Goal: Find specific page/section: Find specific page/section

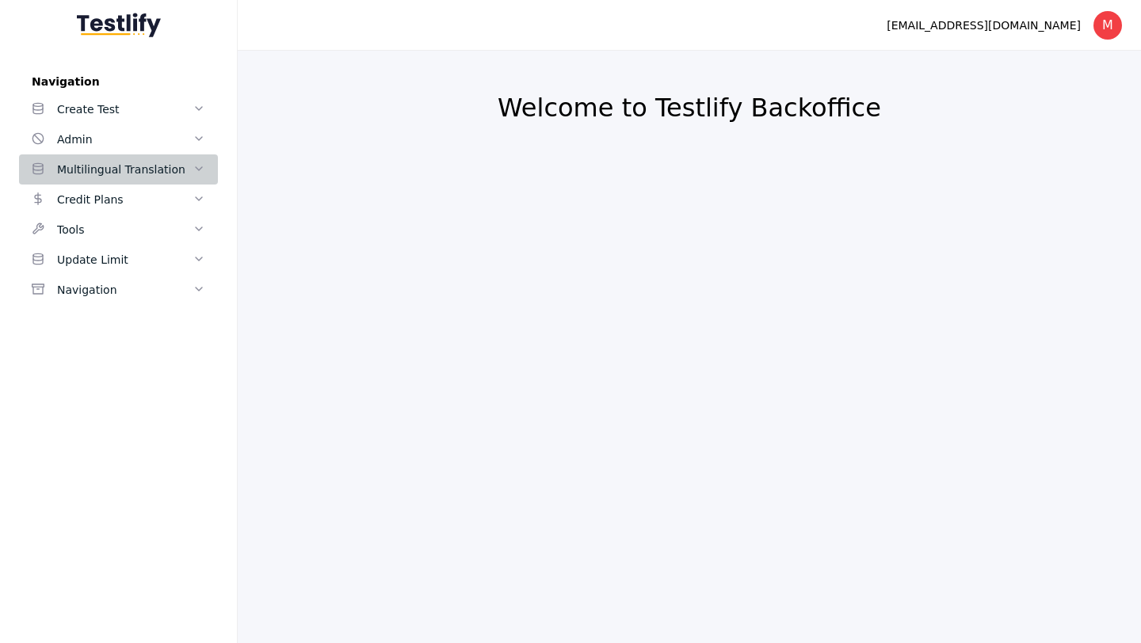
click at [196, 172] on icon at bounding box center [199, 168] width 13 height 13
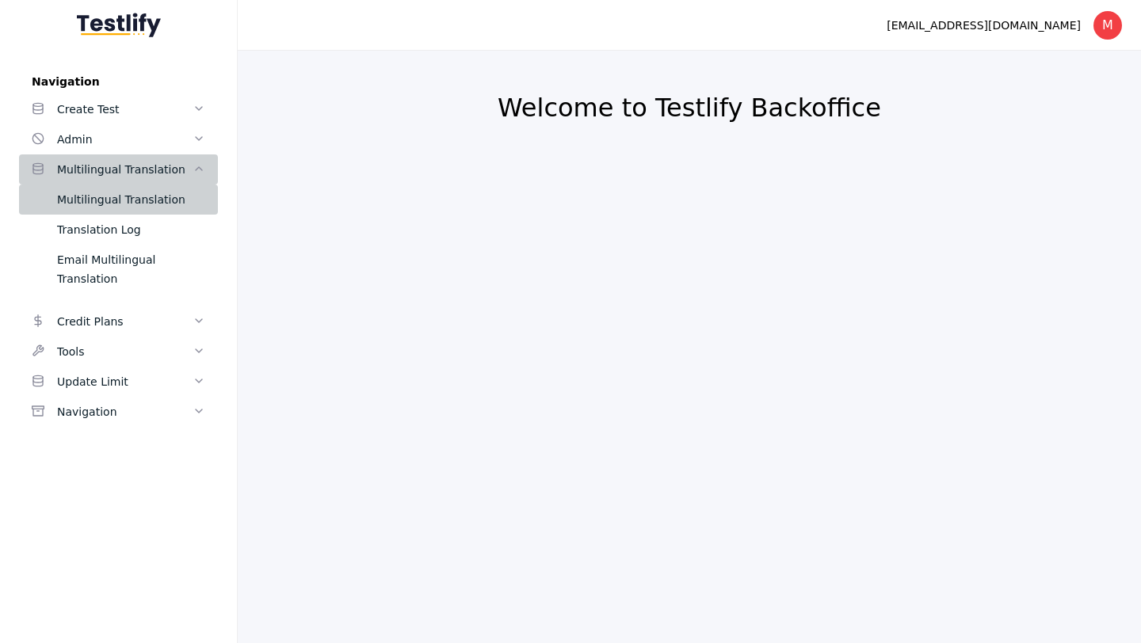
click at [167, 204] on div "Multilingual Translation" at bounding box center [131, 199] width 148 height 19
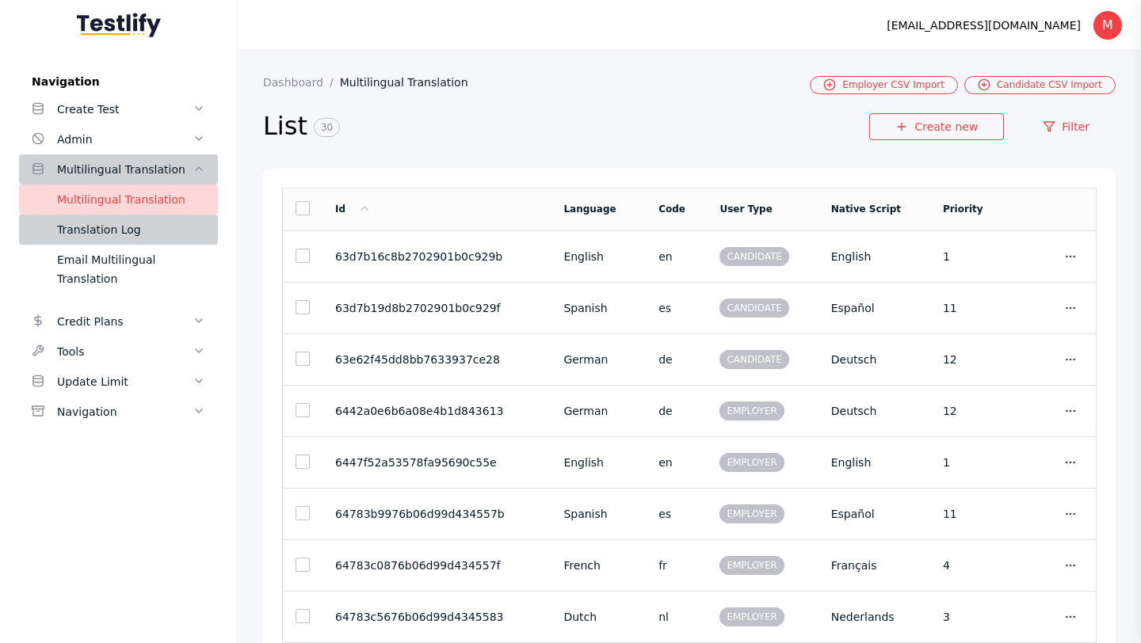
click at [105, 235] on div "Translation Log" at bounding box center [131, 229] width 148 height 19
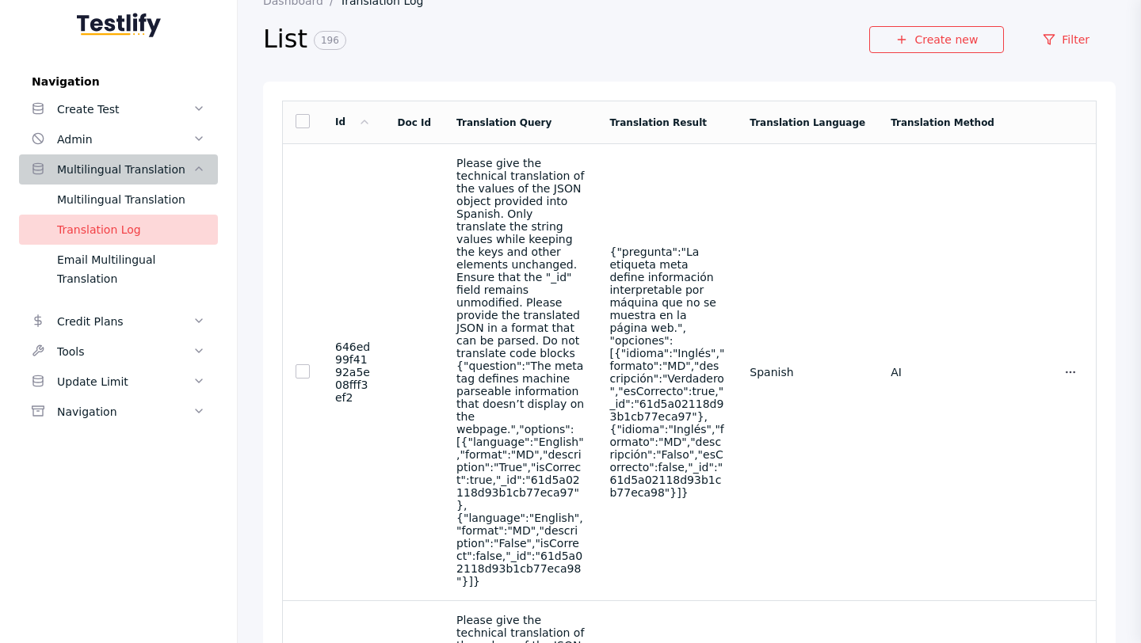
scroll to position [92, 0]
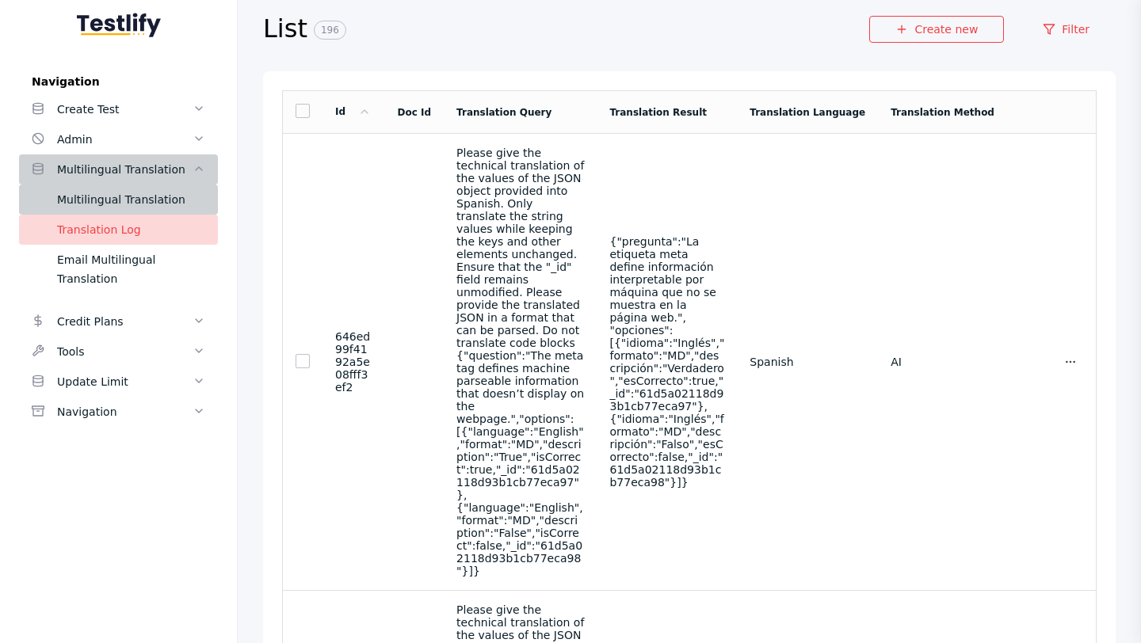
click at [147, 196] on div "Multilingual Translation" at bounding box center [131, 199] width 148 height 19
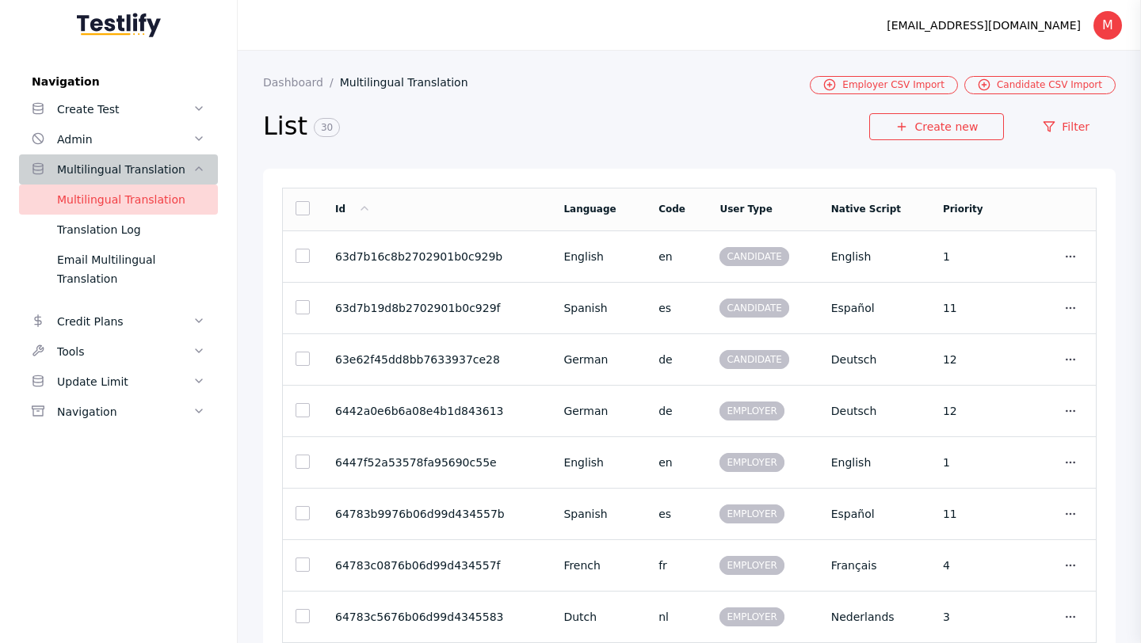
click at [141, 170] on div "Multilingual Translation" at bounding box center [124, 169] width 135 height 19
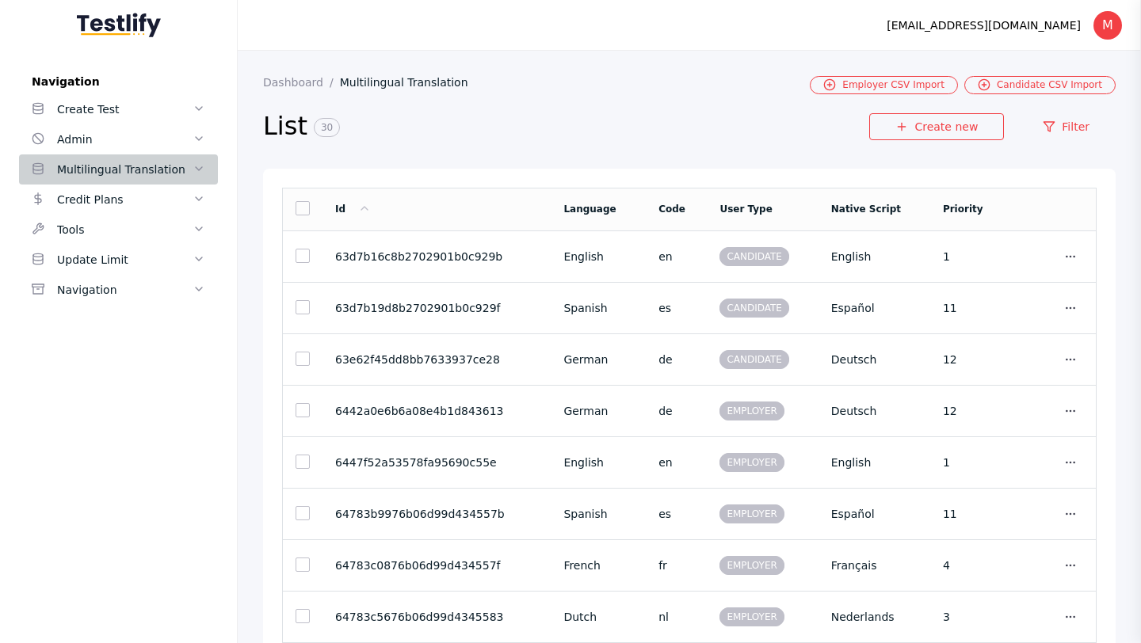
click at [141, 170] on div "Multilingual Translation" at bounding box center [124, 169] width 135 height 19
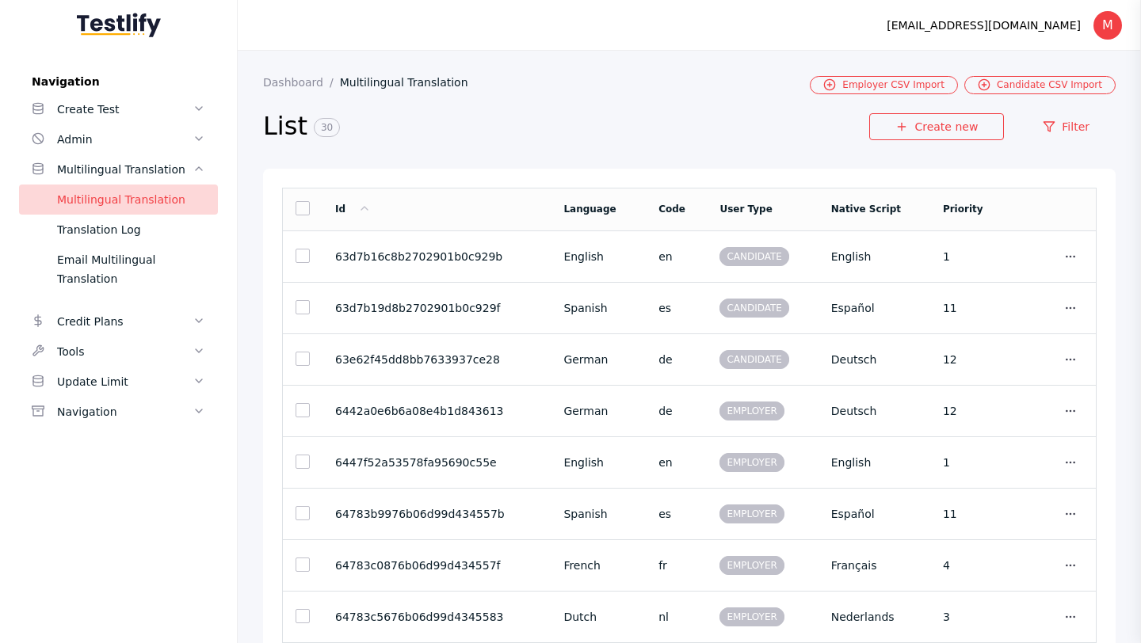
click at [142, 193] on div "Multilingual Translation" at bounding box center [131, 199] width 148 height 19
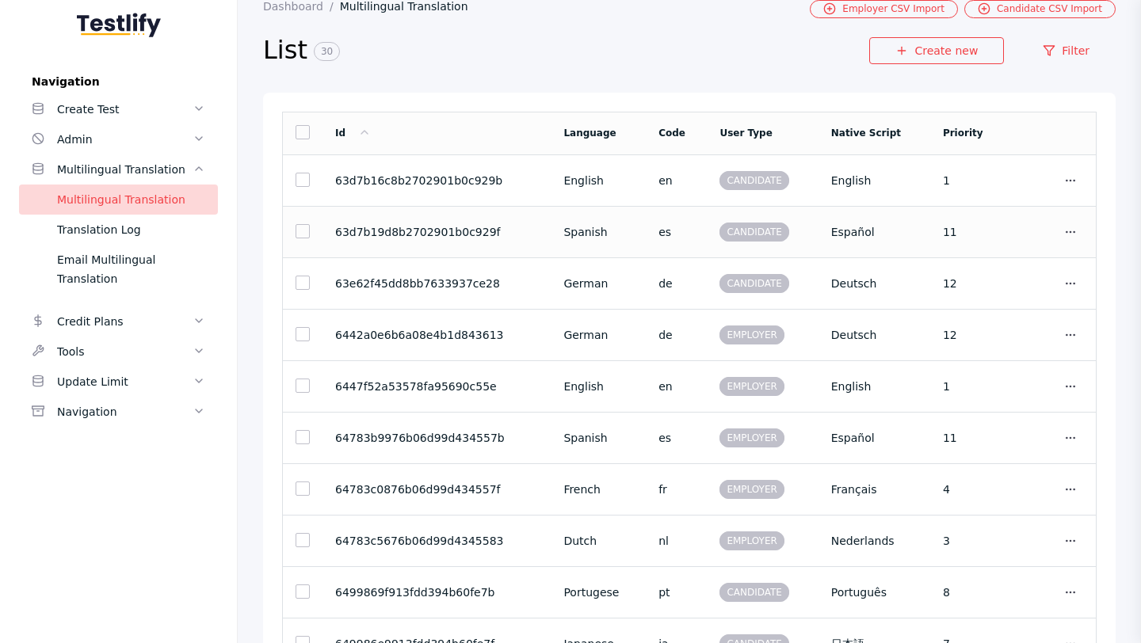
scroll to position [65, 0]
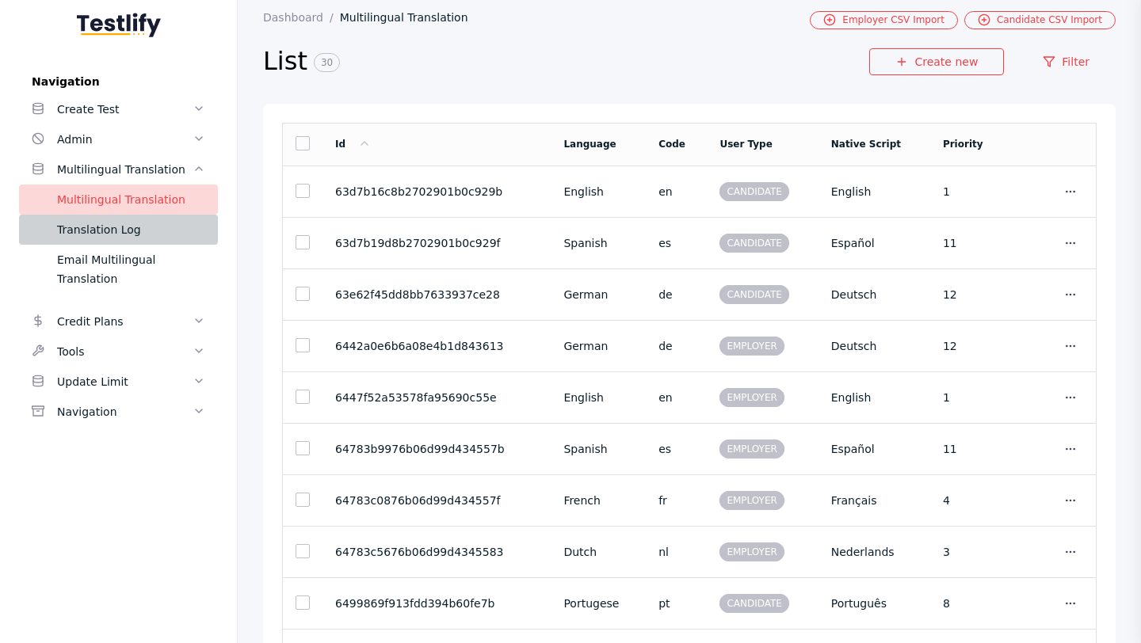
click at [135, 242] on link "Translation Log" at bounding box center [118, 230] width 199 height 30
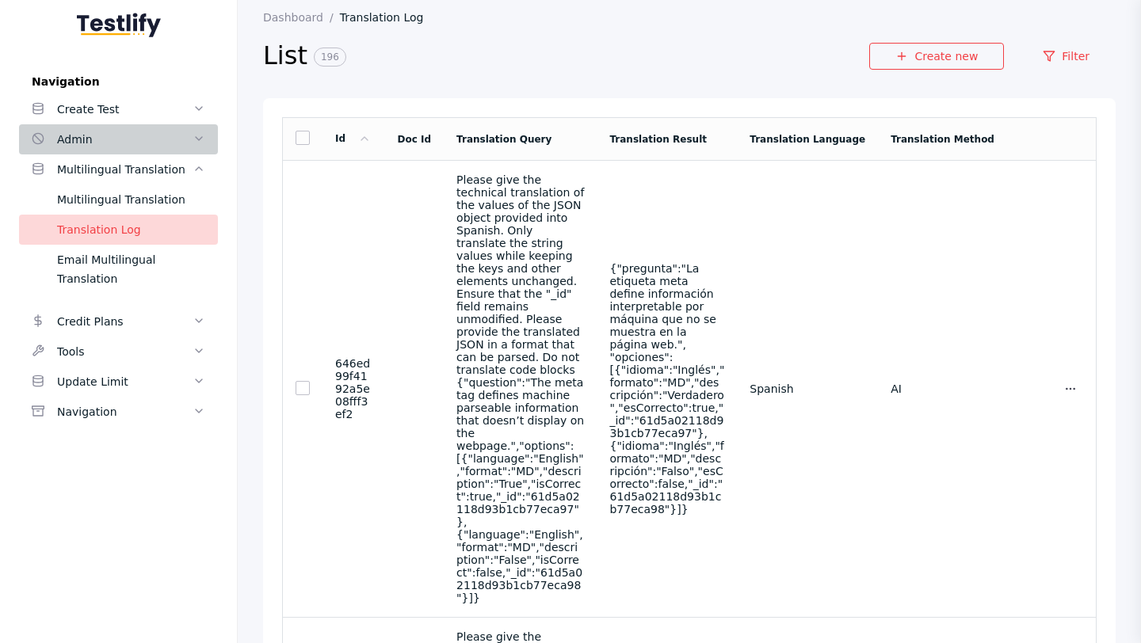
click at [132, 147] on div "Admin" at bounding box center [124, 139] width 135 height 19
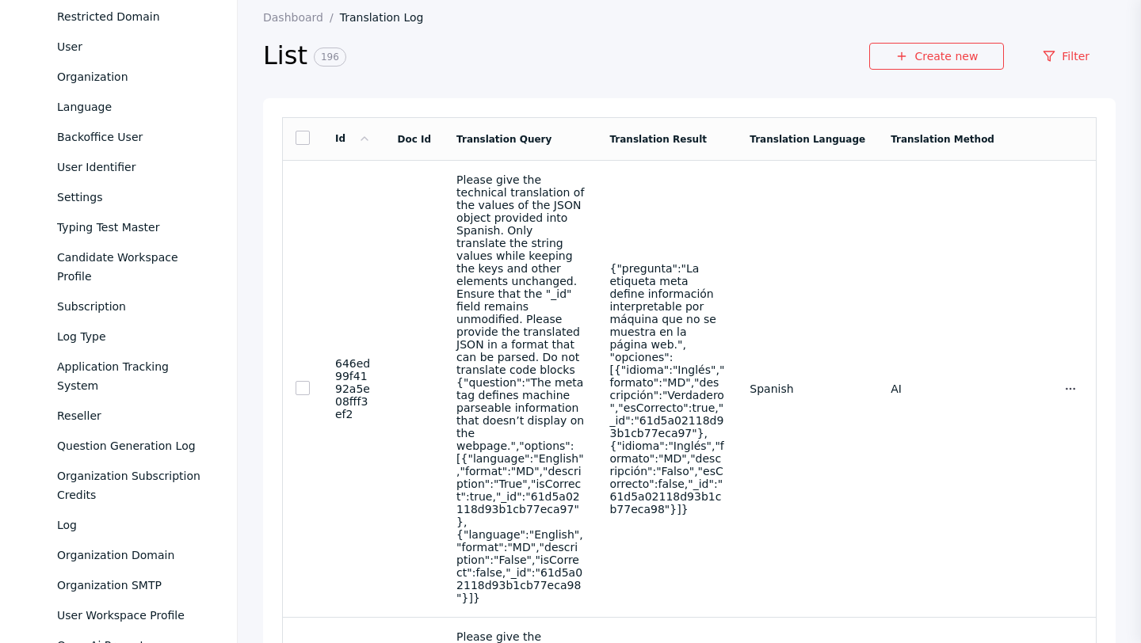
scroll to position [158, 0]
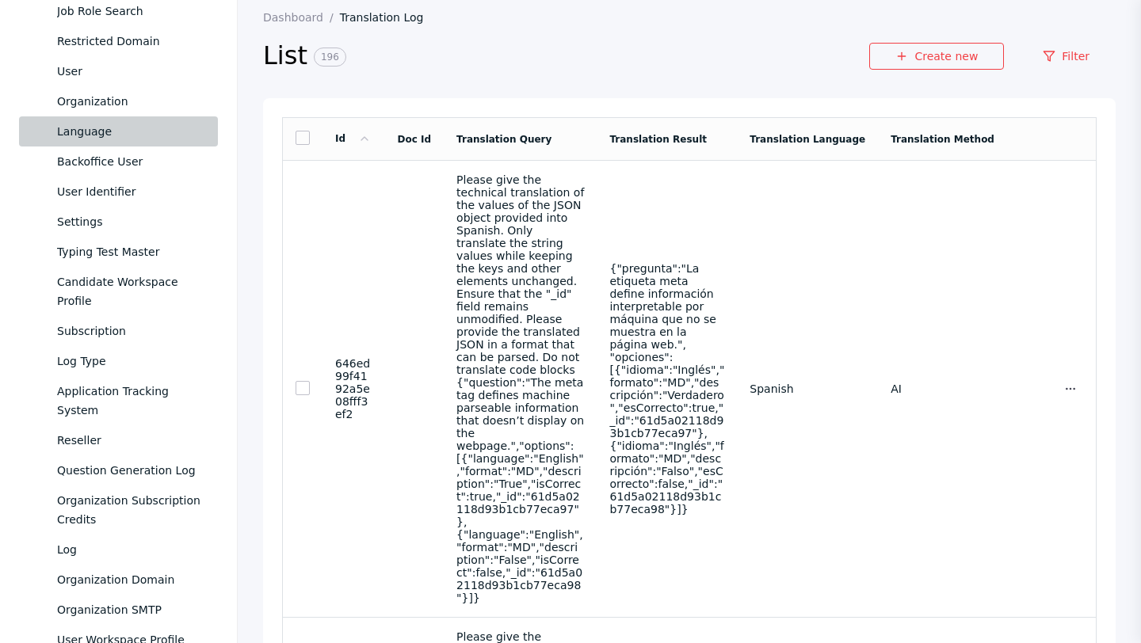
click at [97, 128] on div "Language" at bounding box center [131, 131] width 148 height 19
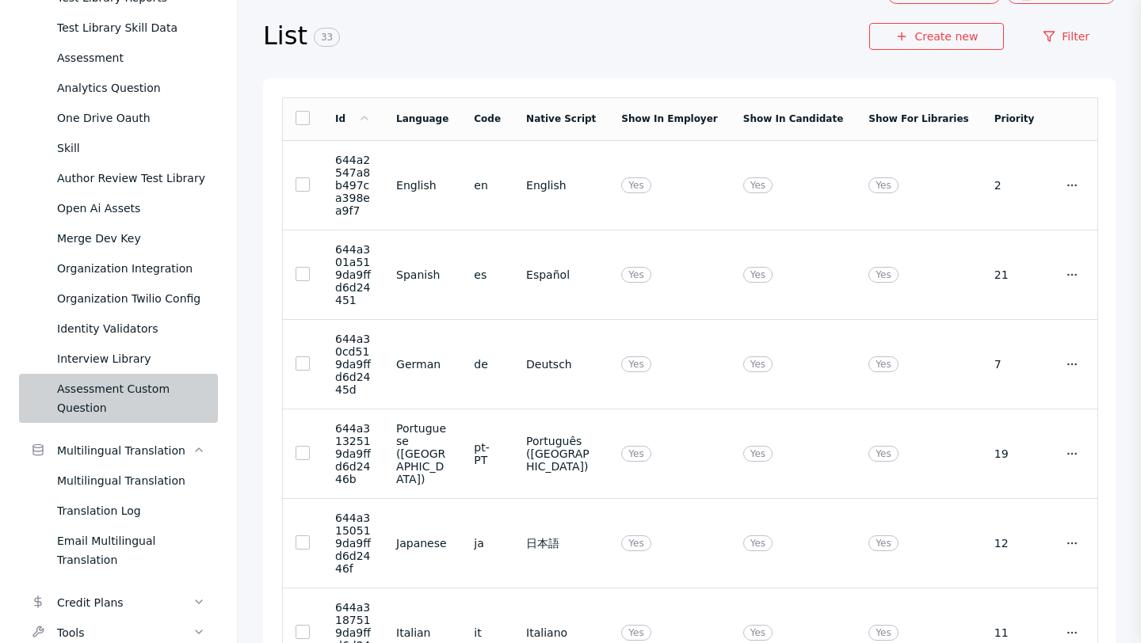
scroll to position [901, 0]
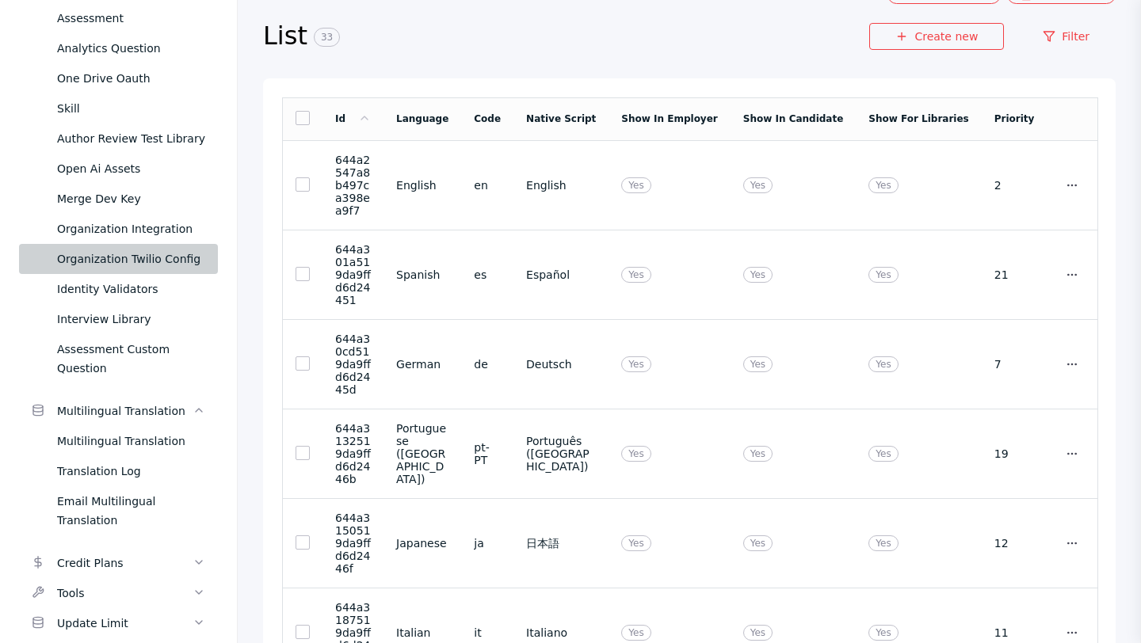
click at [303, 216] on td at bounding box center [303, 185] width 40 height 90
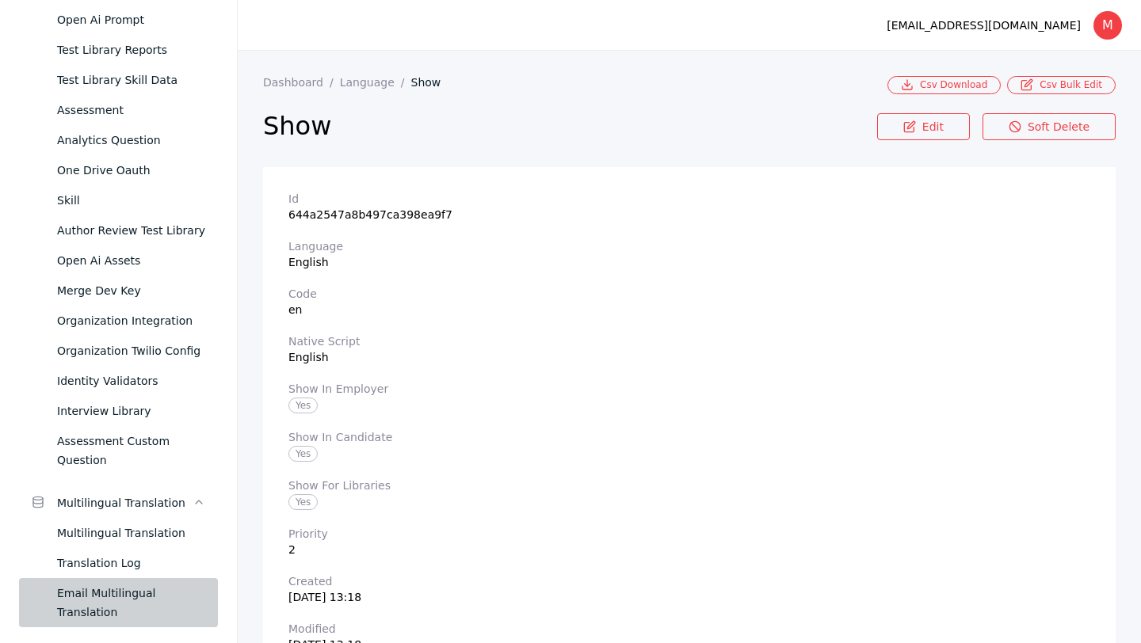
scroll to position [901, 0]
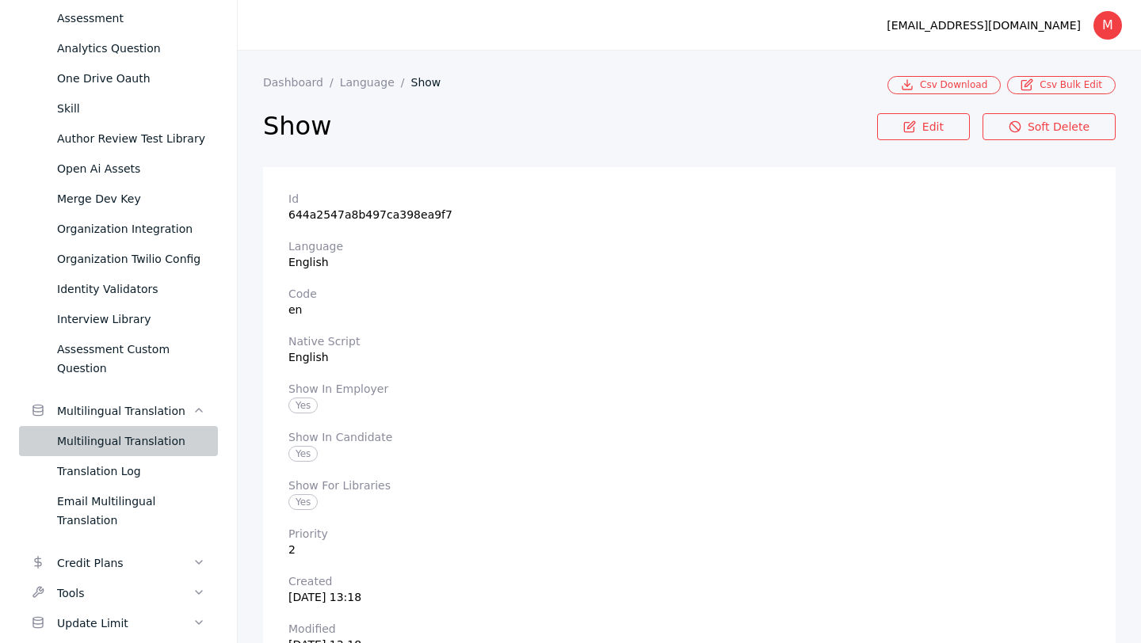
click at [124, 432] on div "Multilingual Translation" at bounding box center [131, 441] width 148 height 19
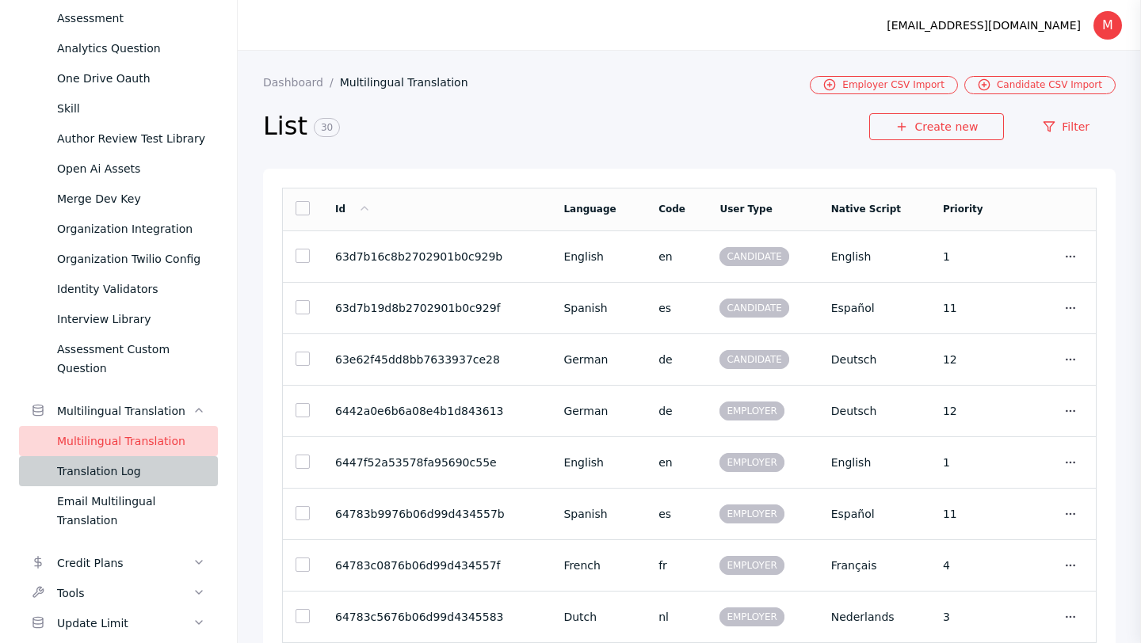
click at [114, 462] on div "Translation Log" at bounding box center [131, 471] width 148 height 19
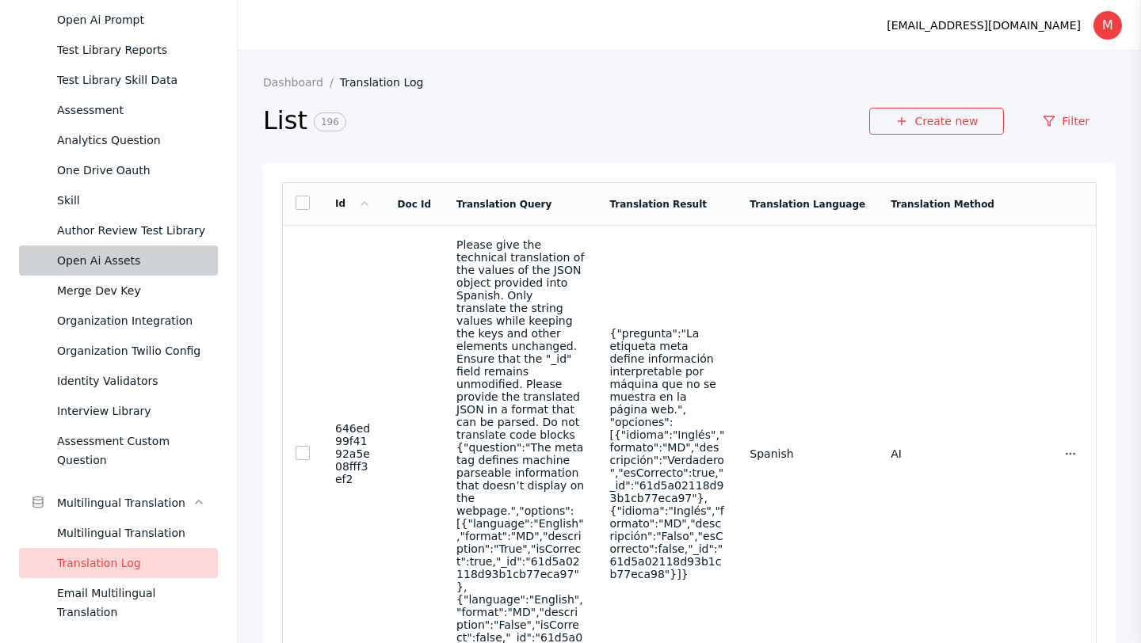
scroll to position [807, 0]
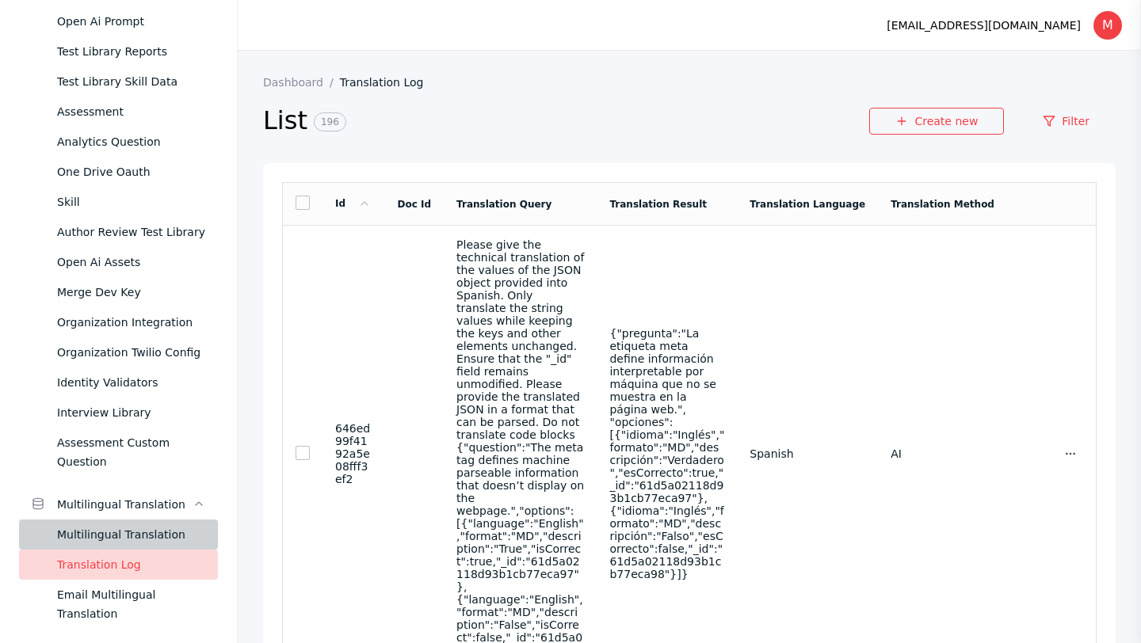
click at [91, 525] on div "Multilingual Translation" at bounding box center [131, 534] width 148 height 19
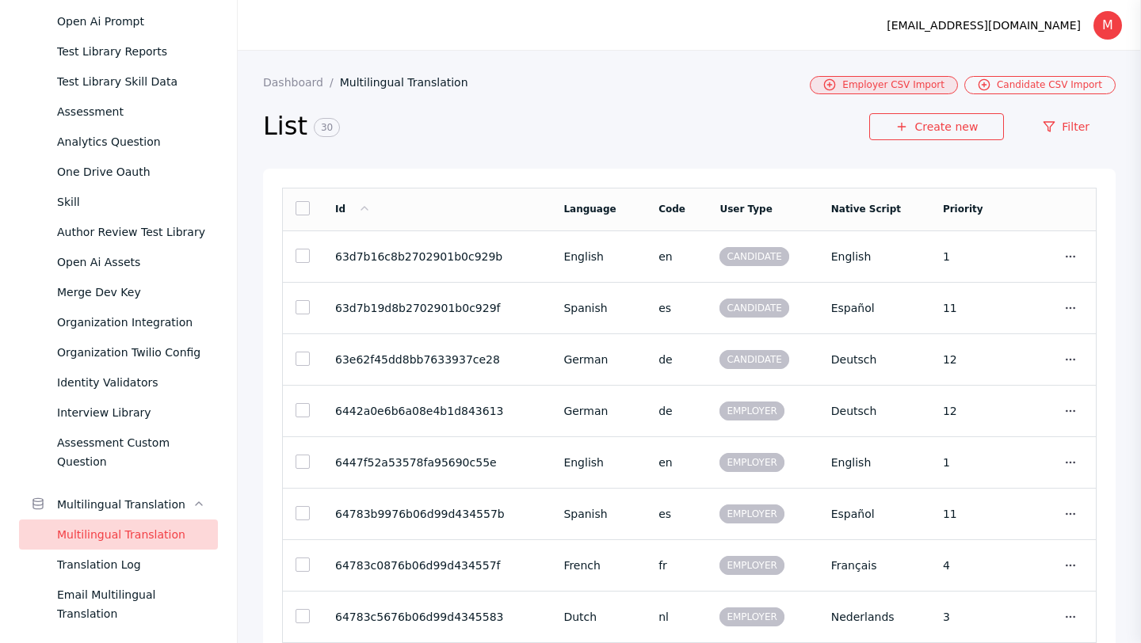
click at [958, 90] on link "Employer CSV Import" at bounding box center [884, 85] width 148 height 18
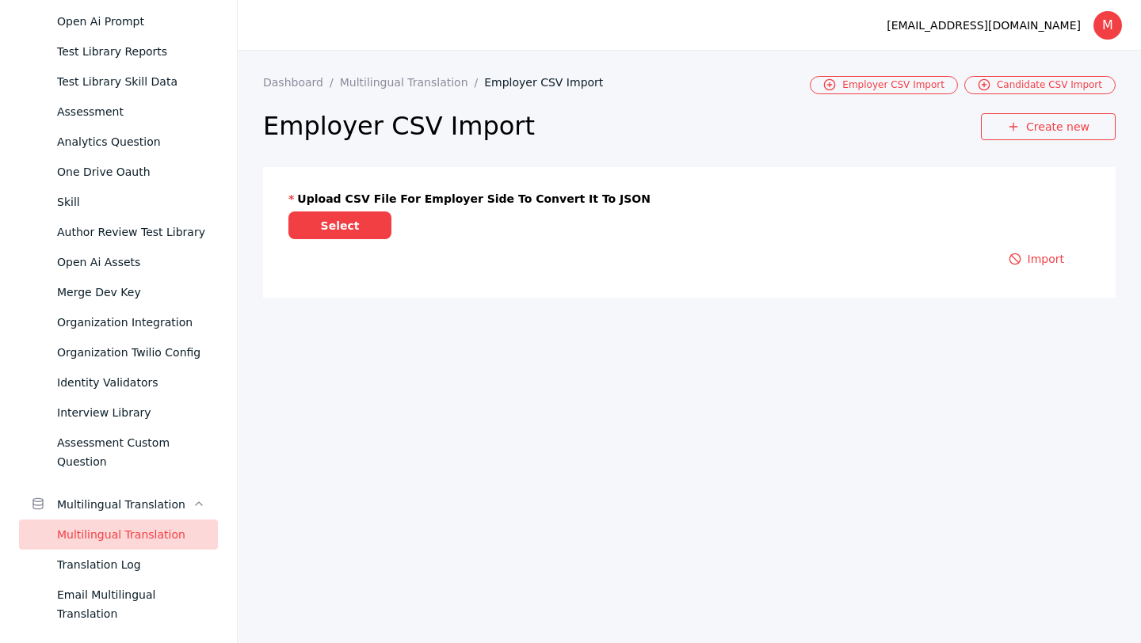
click at [958, 90] on link "Employer CSV Import" at bounding box center [884, 85] width 148 height 18
click at [409, 82] on link "Multilingual Translation" at bounding box center [412, 82] width 145 height 13
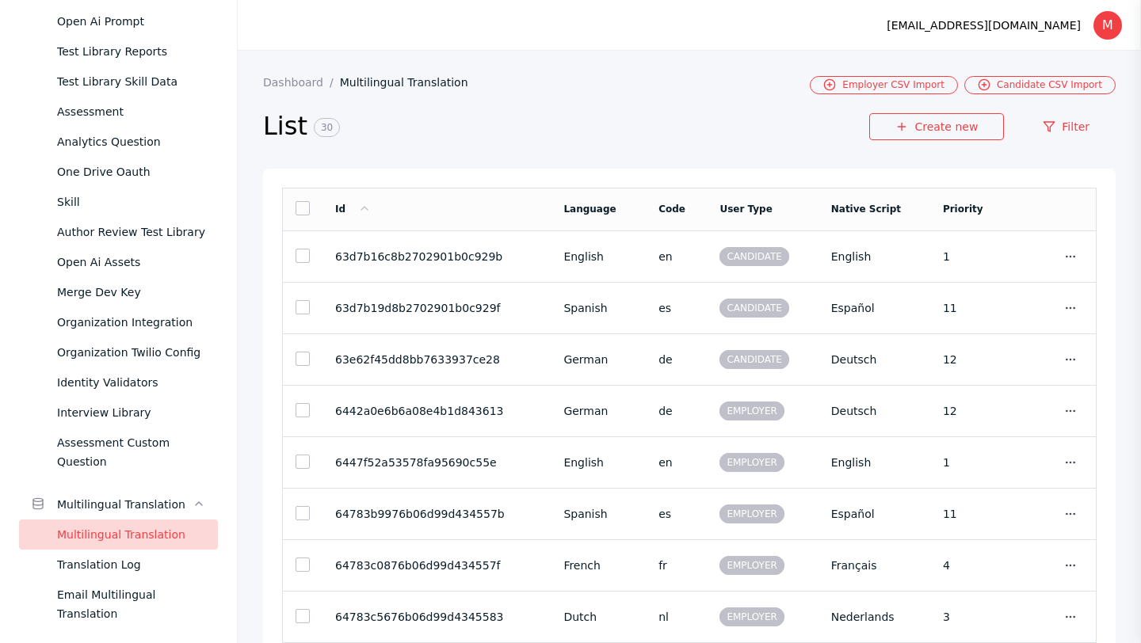
scroll to position [901, 0]
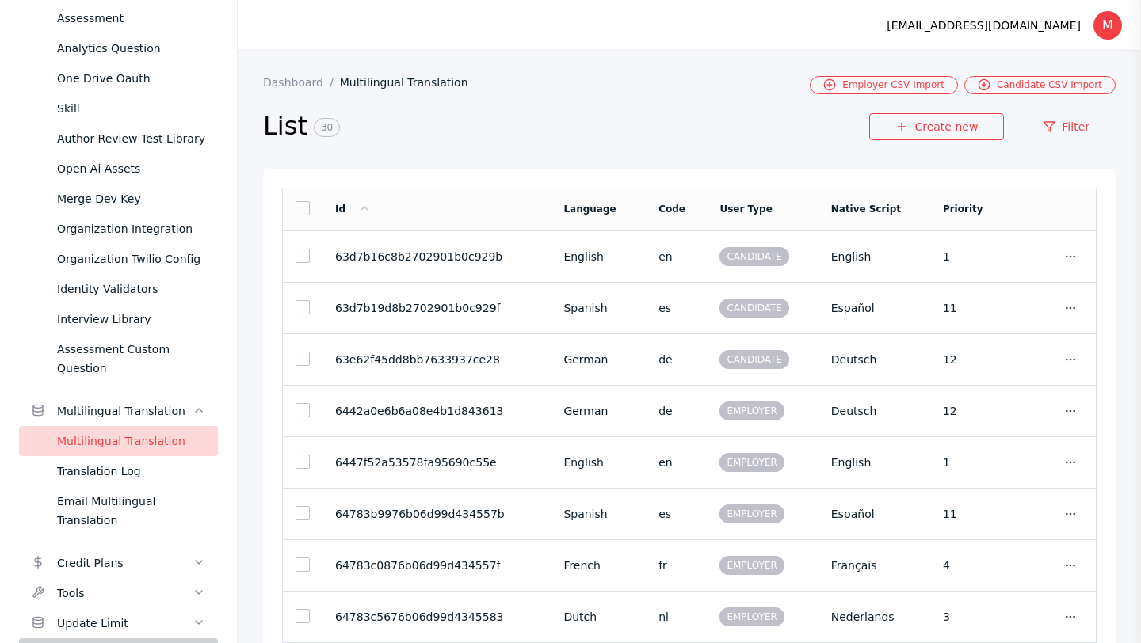
click at [77, 643] on div "Navigation" at bounding box center [124, 653] width 135 height 19
click at [77, 609] on link "Update Limit" at bounding box center [118, 624] width 199 height 30
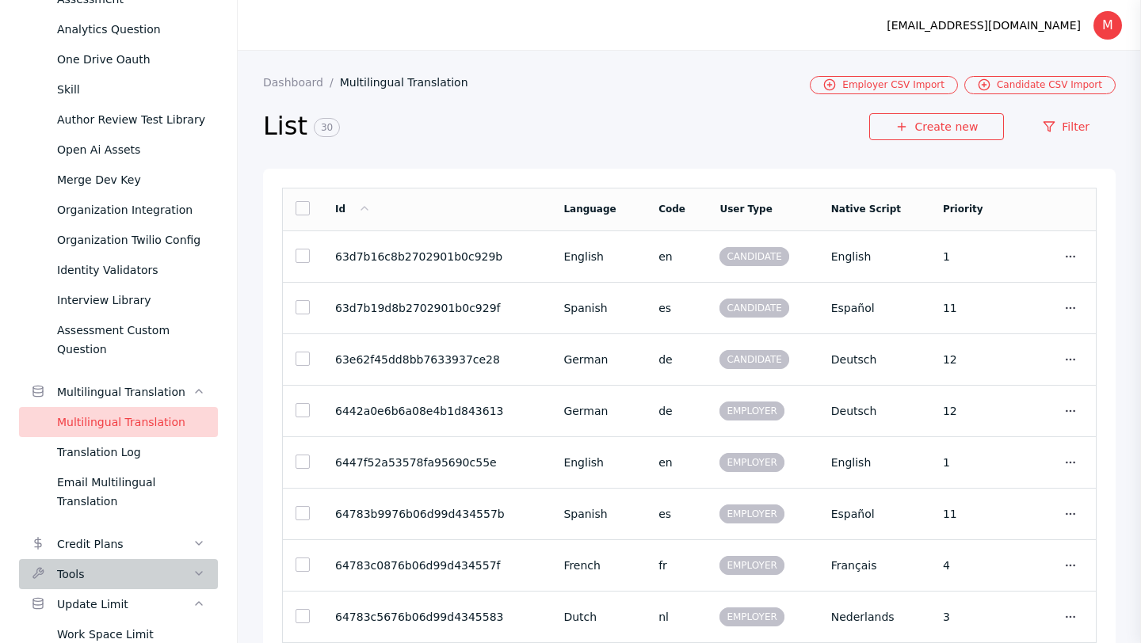
click at [77, 565] on div "Tools" at bounding box center [124, 574] width 135 height 19
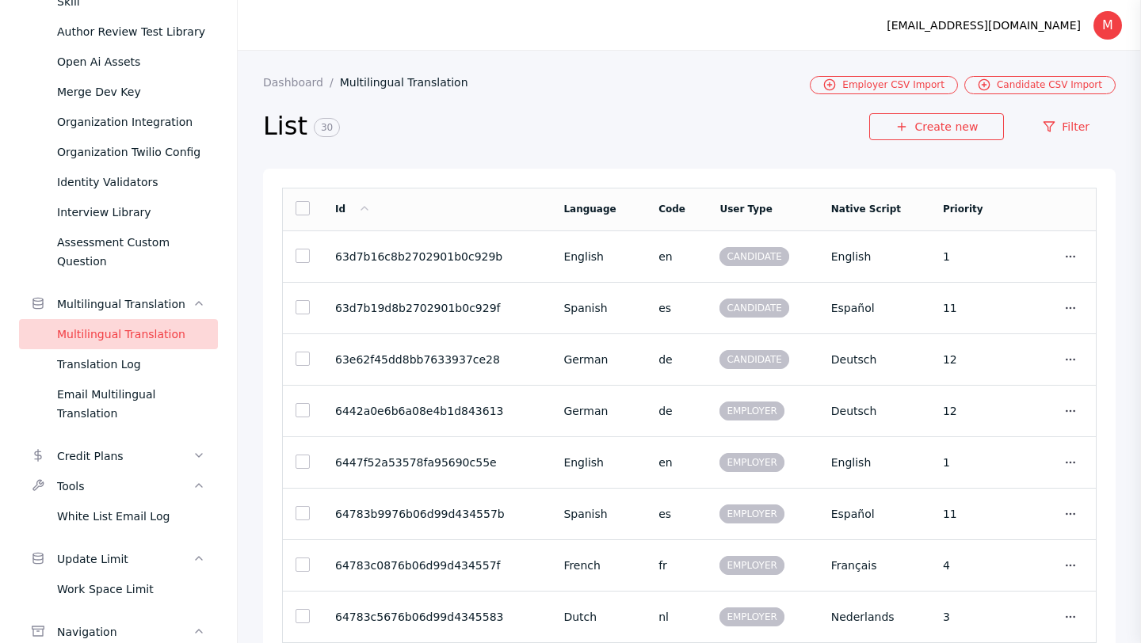
scroll to position [1013, 0]
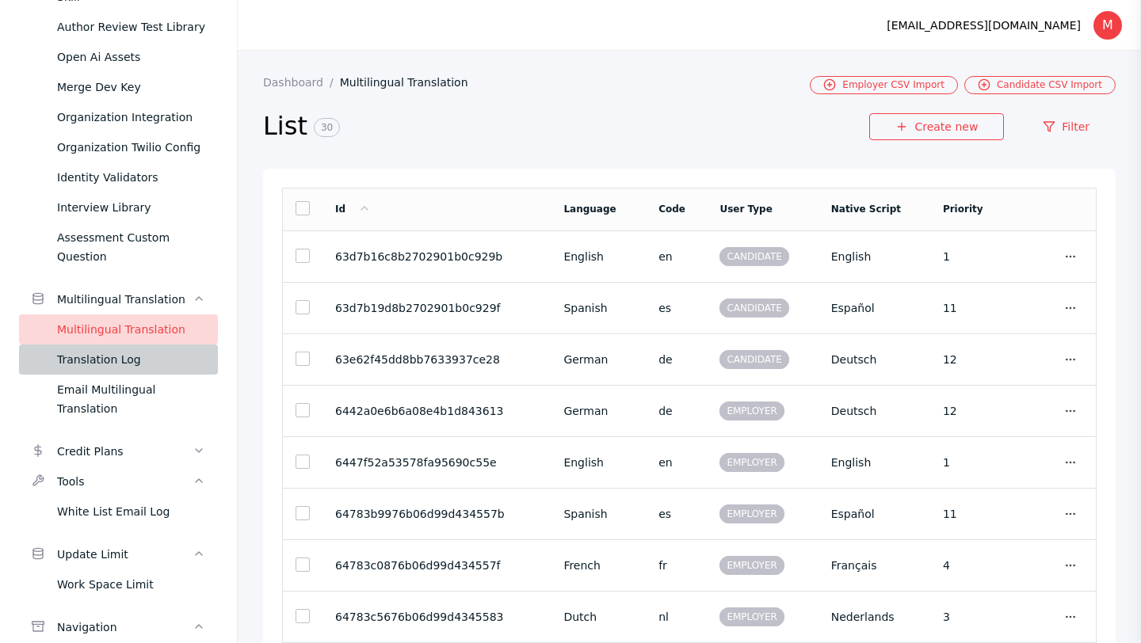
click at [127, 345] on link "Translation Log" at bounding box center [118, 360] width 199 height 30
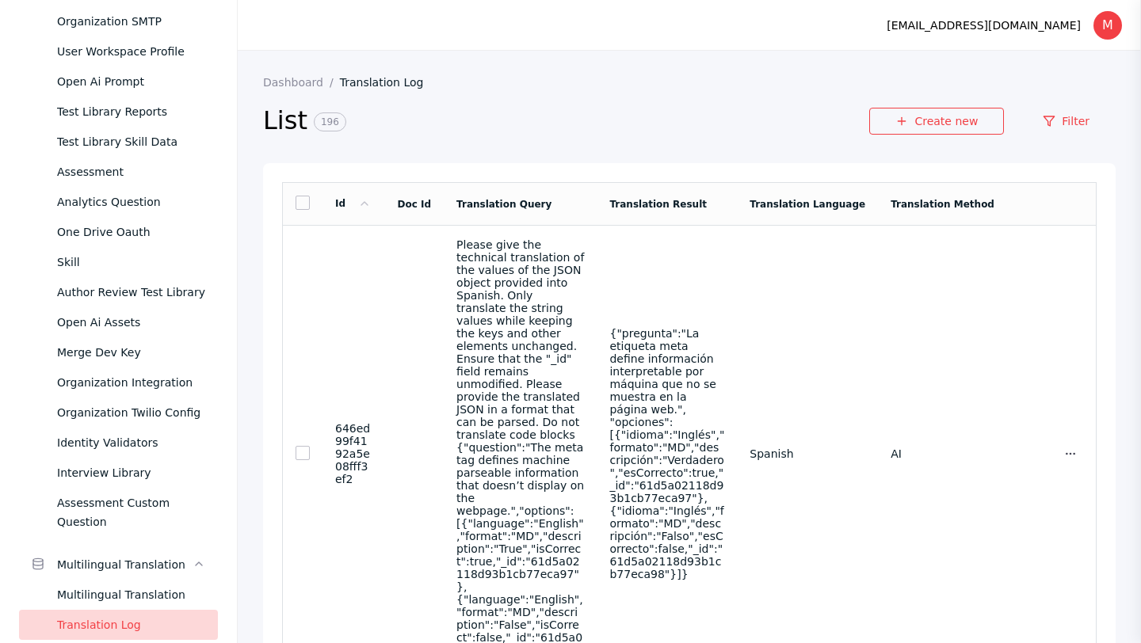
scroll to position [909, 0]
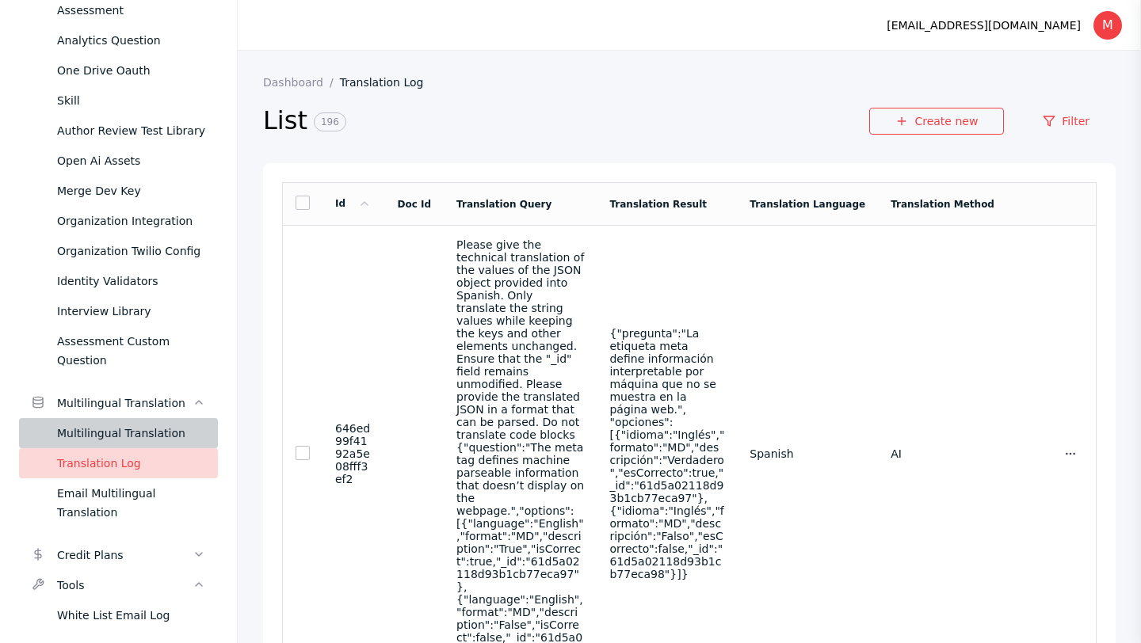
click at [104, 424] on div "Multilingual Translation" at bounding box center [131, 433] width 148 height 19
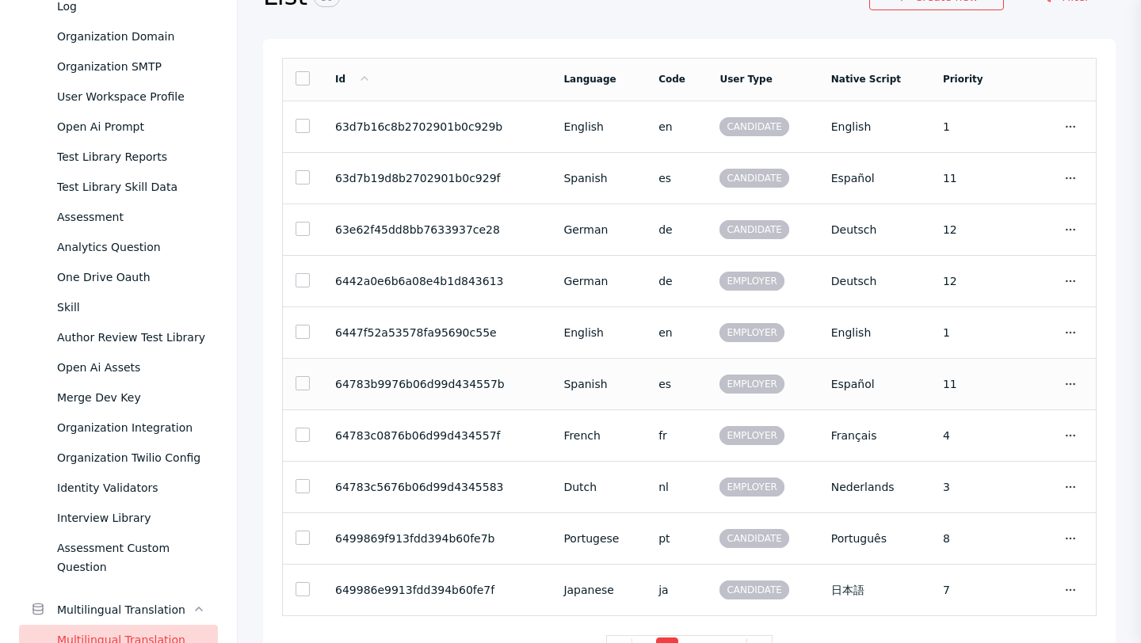
scroll to position [135, 0]
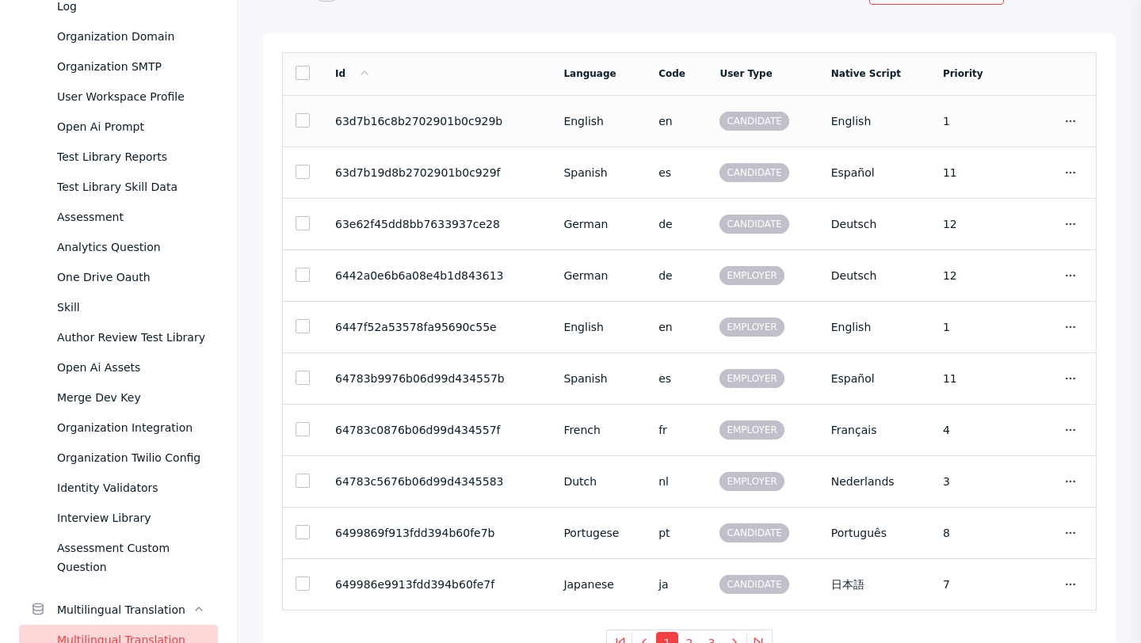
click at [620, 120] on section "English" at bounding box center [598, 121] width 70 height 13
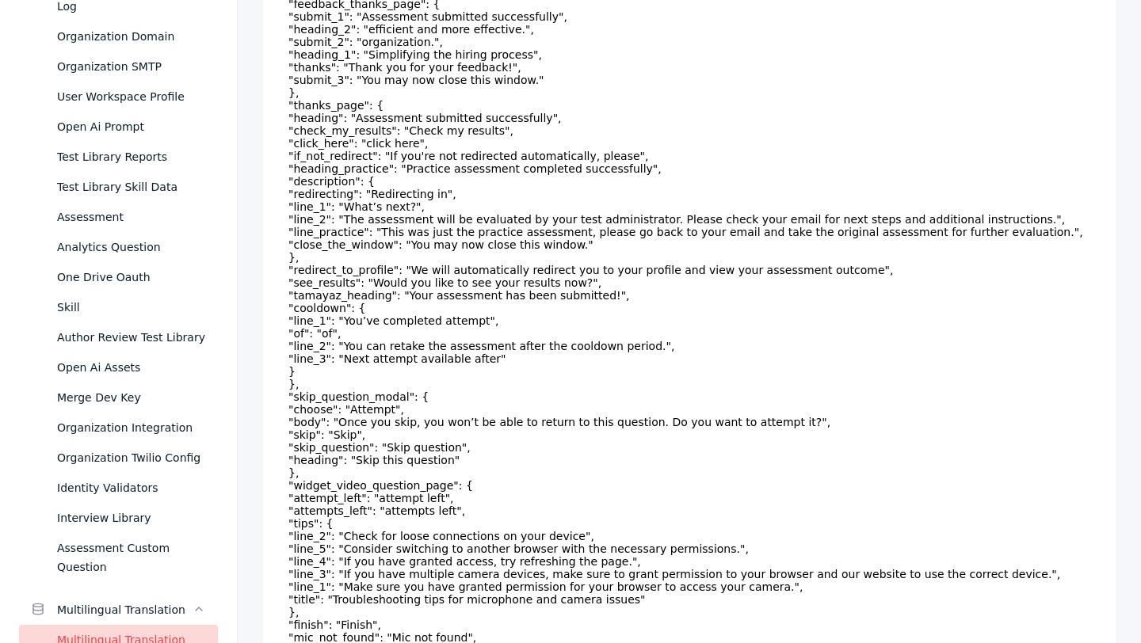
scroll to position [5428, 0]
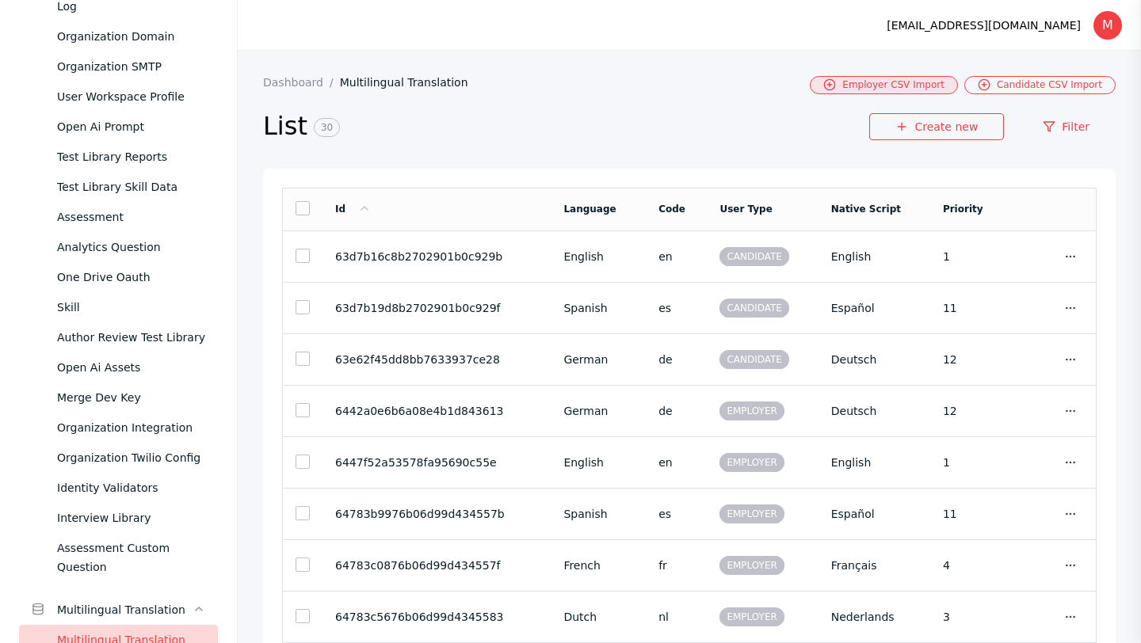
click at [860, 85] on link "Employer CSV Import" at bounding box center [884, 85] width 148 height 18
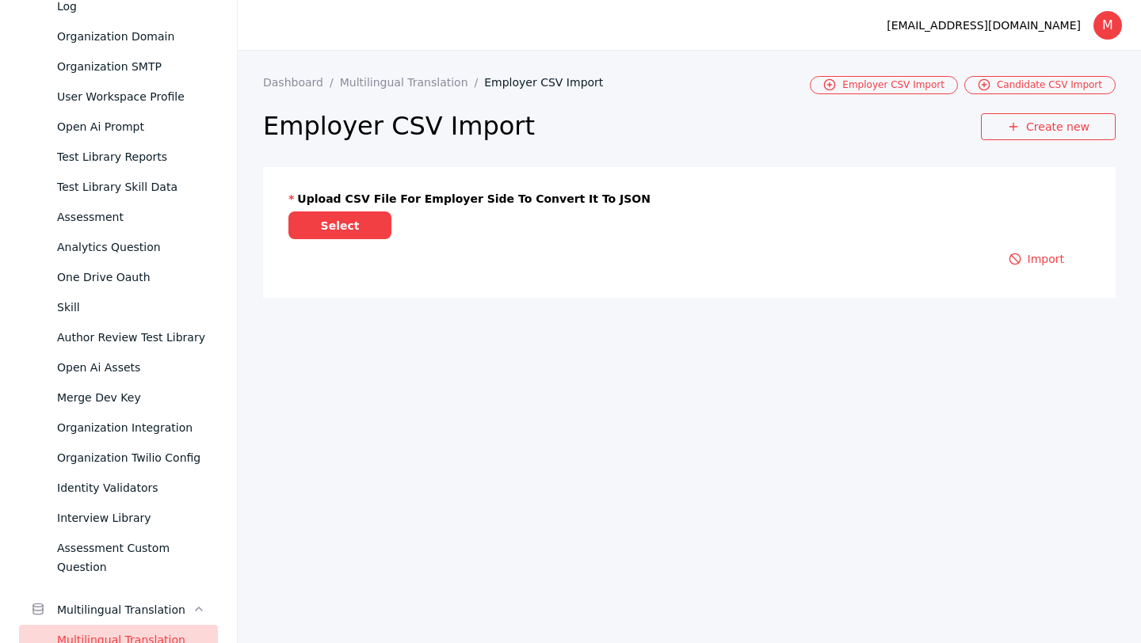
click at [128, 631] on div "Multilingual Translation" at bounding box center [131, 640] width 148 height 19
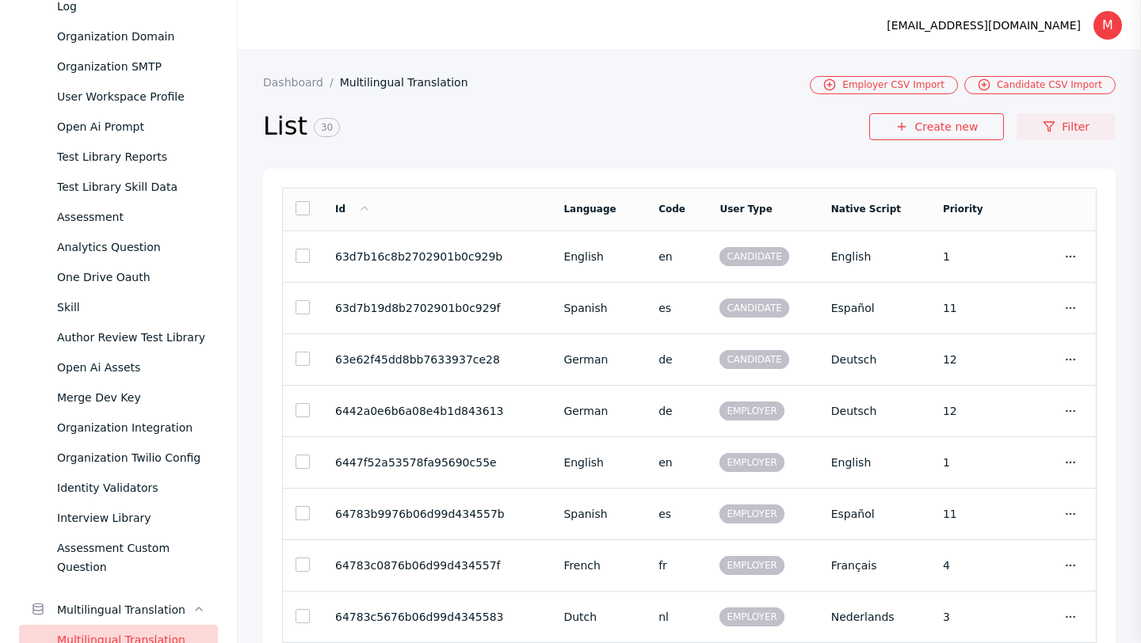
click at [1046, 129] on icon at bounding box center [1049, 126] width 13 height 13
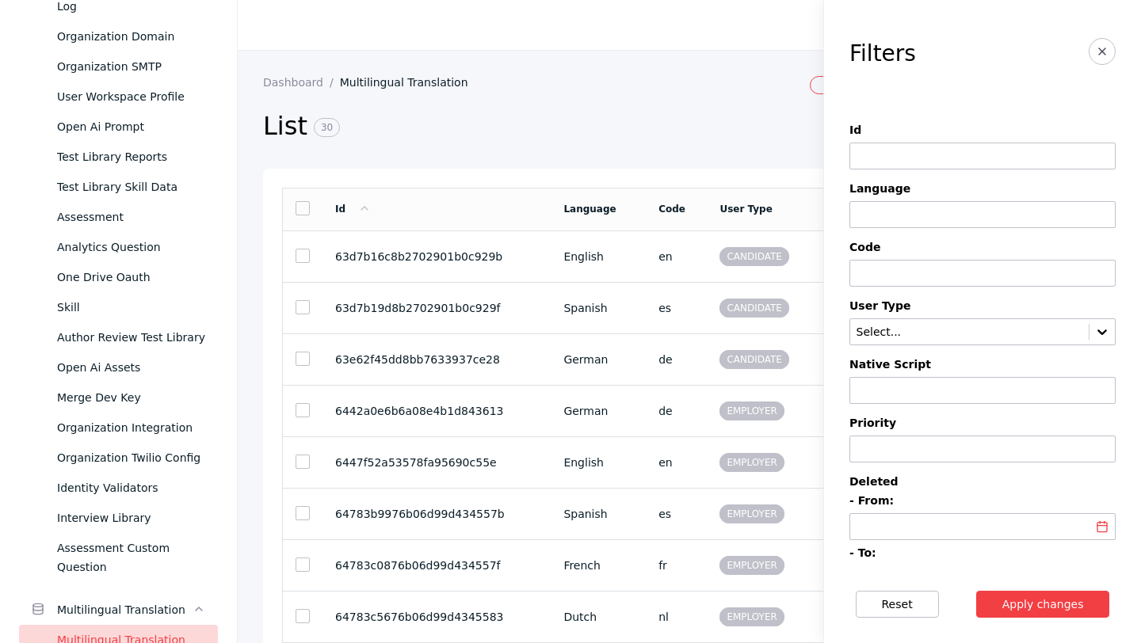
scroll to position [84, 0]
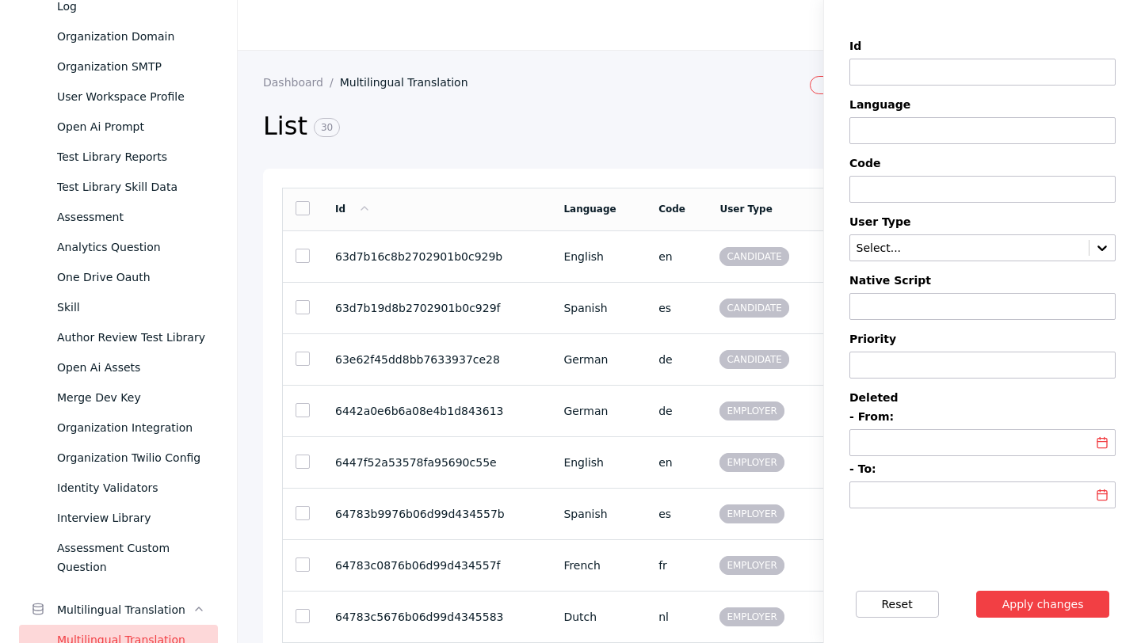
click at [1097, 437] on icon at bounding box center [1102, 443] width 13 height 13
click at [1104, 443] on icon at bounding box center [1102, 443] width 13 height 13
click at [1026, 441] on input at bounding box center [983, 444] width 255 height 13
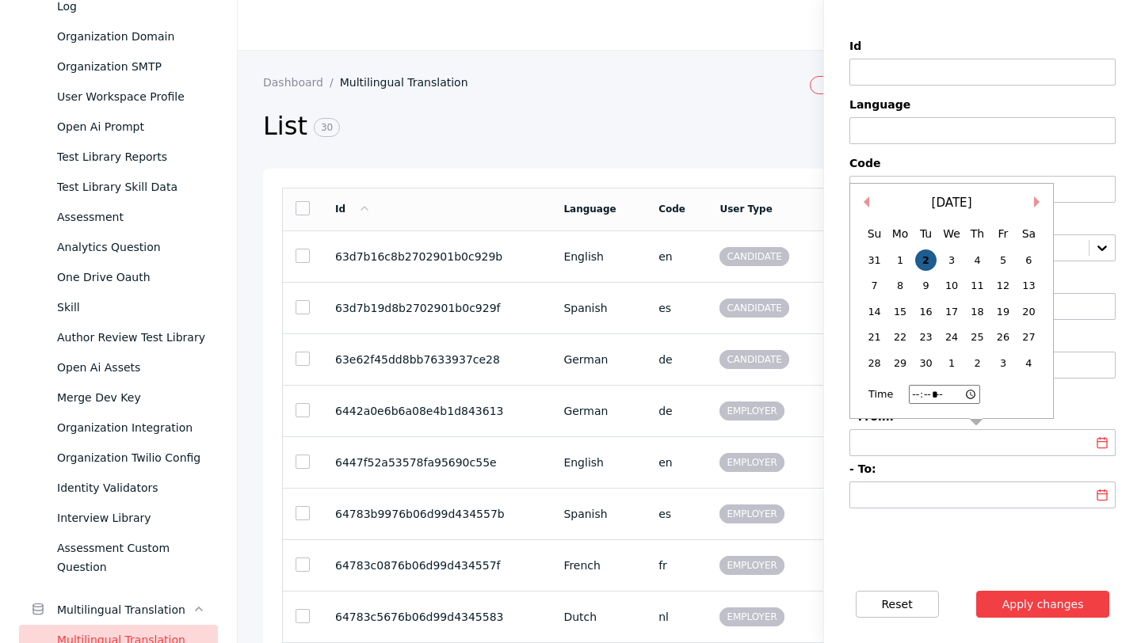
click at [932, 257] on div "2" at bounding box center [925, 260] width 21 height 21
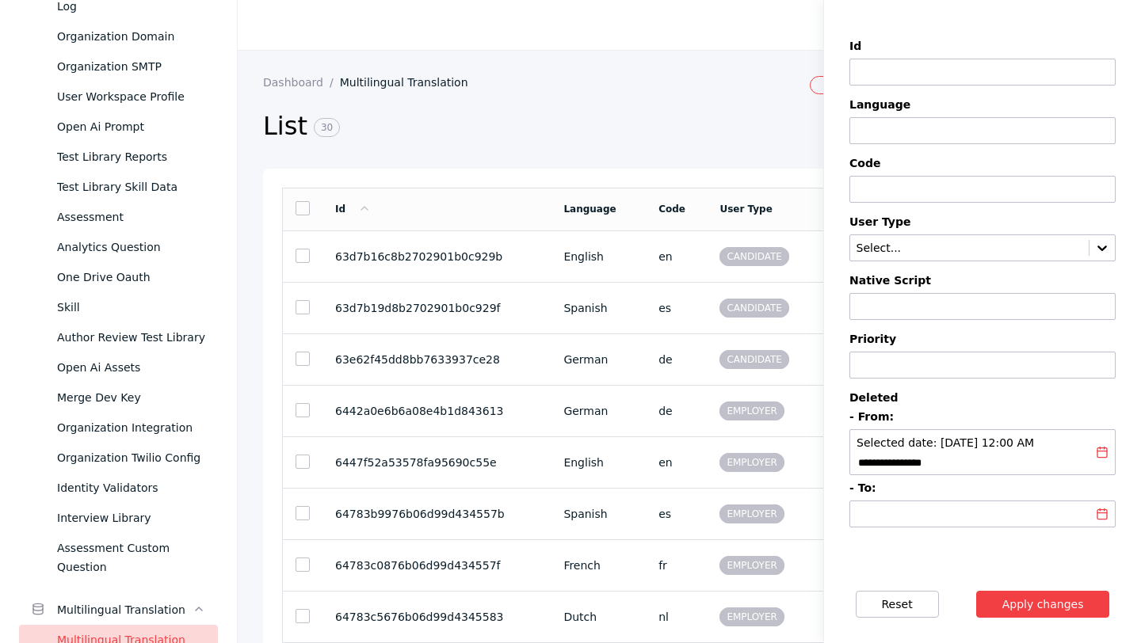
click at [937, 522] on input at bounding box center [983, 515] width 255 height 13
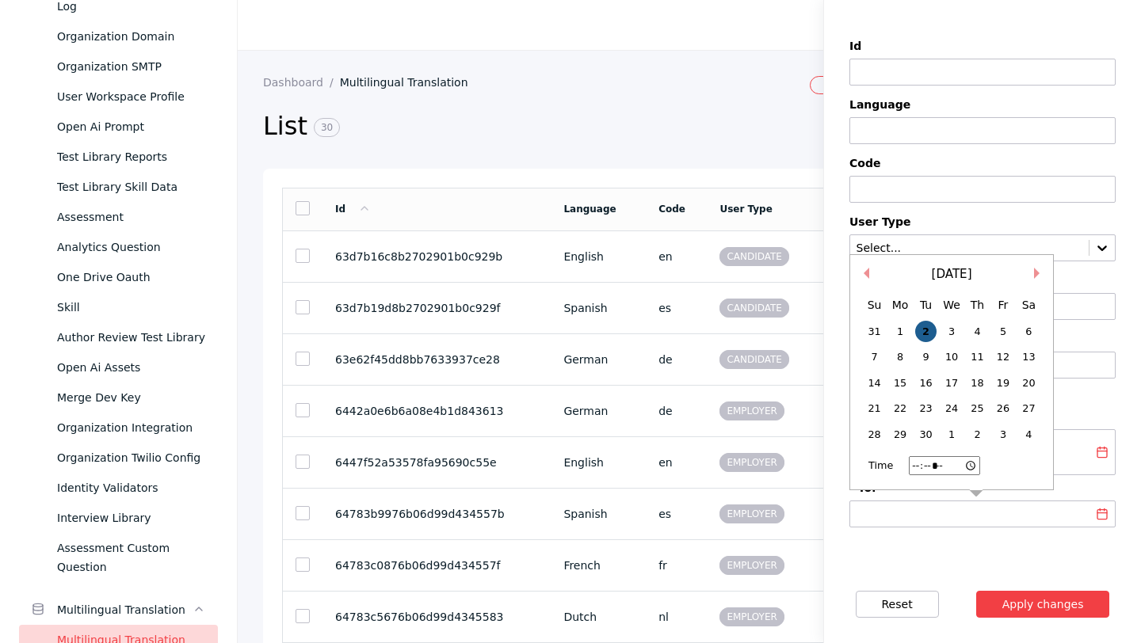
click at [927, 342] on div "2" at bounding box center [925, 331] width 21 height 21
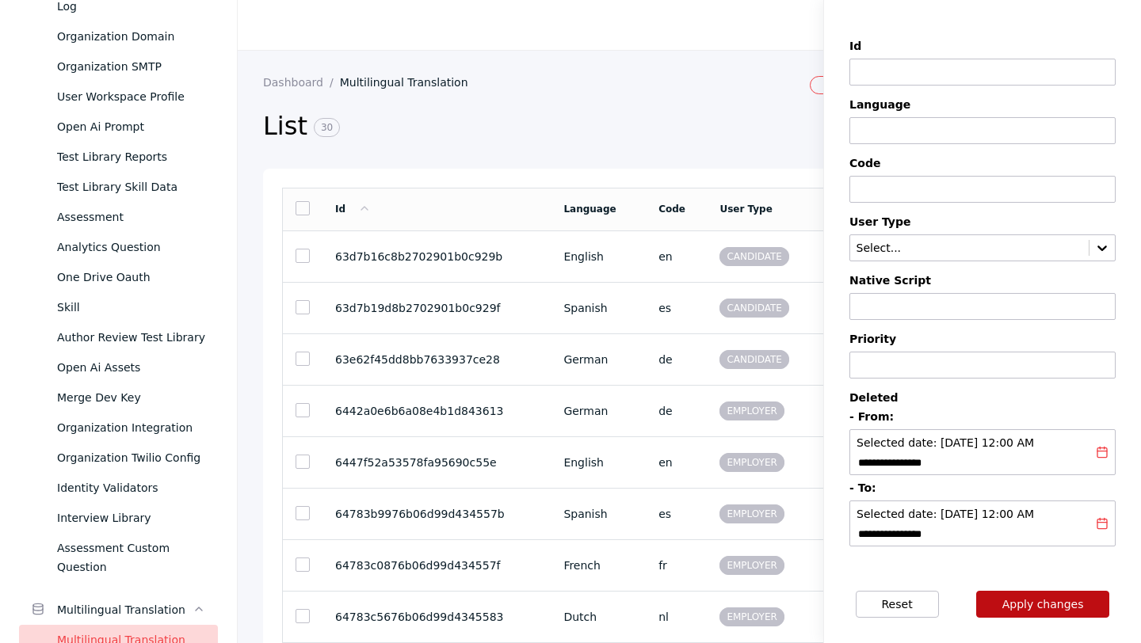
click at [1005, 609] on button "Apply changes" at bounding box center [1043, 604] width 134 height 27
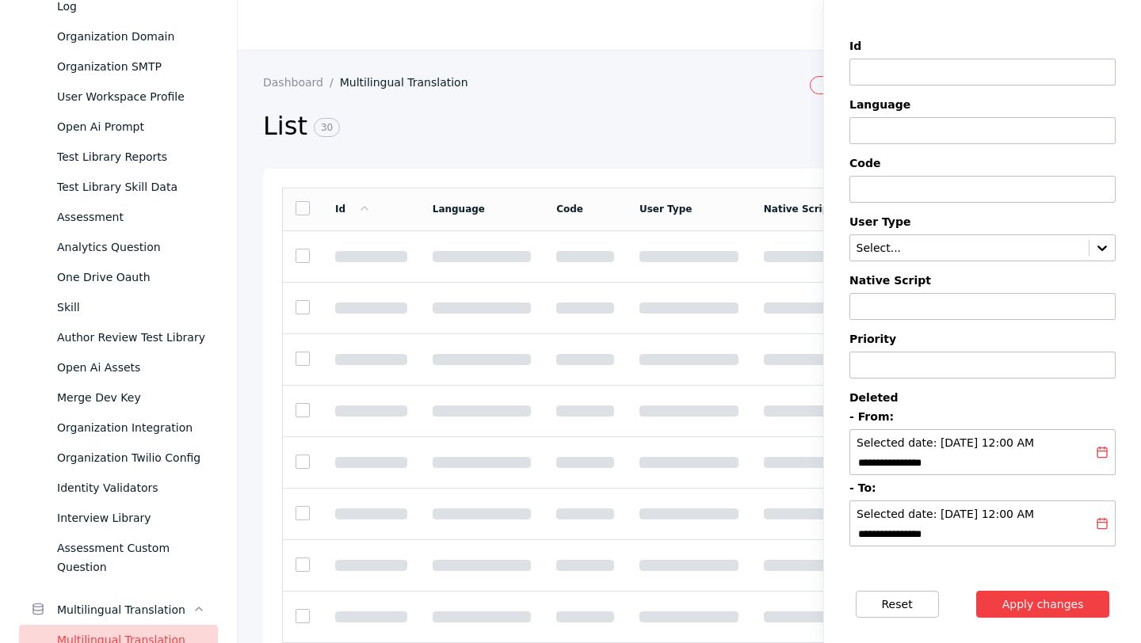
click at [606, 139] on h2 "List 30" at bounding box center [556, 126] width 587 height 33
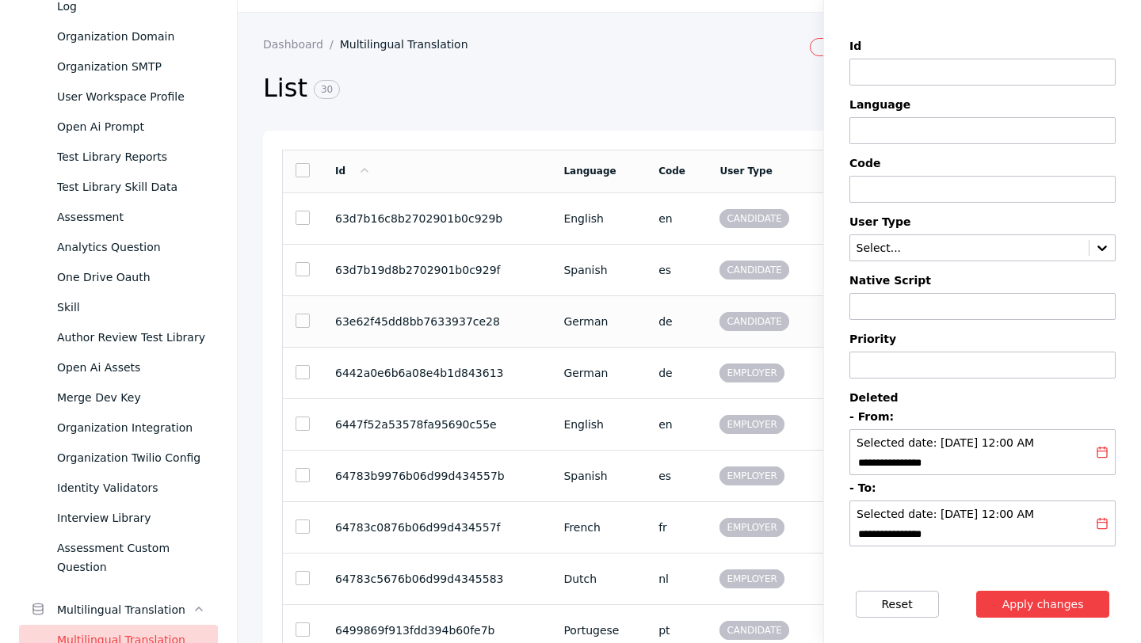
scroll to position [44, 0]
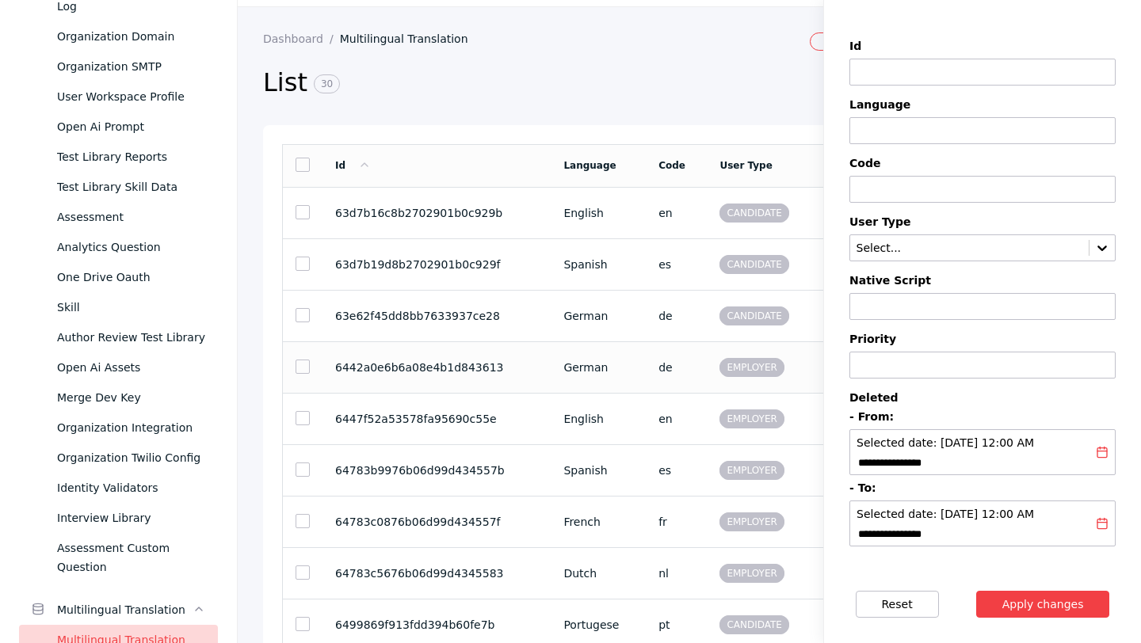
click at [657, 367] on td "de" at bounding box center [676, 367] width 61 height 52
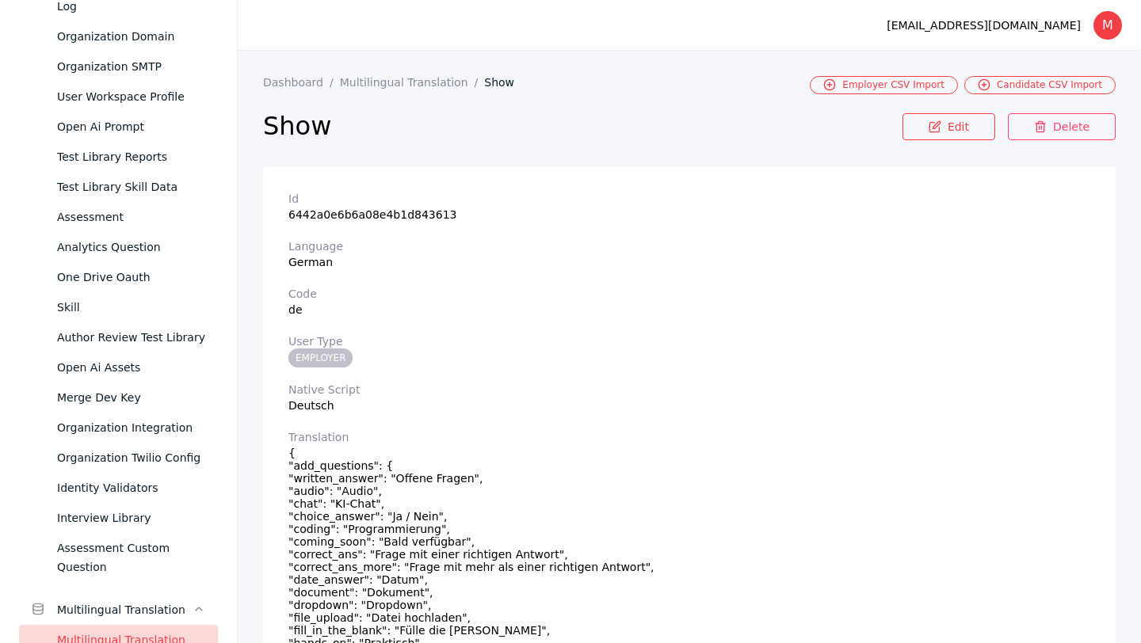
click at [92, 631] on div "Multilingual Translation" at bounding box center [131, 640] width 148 height 19
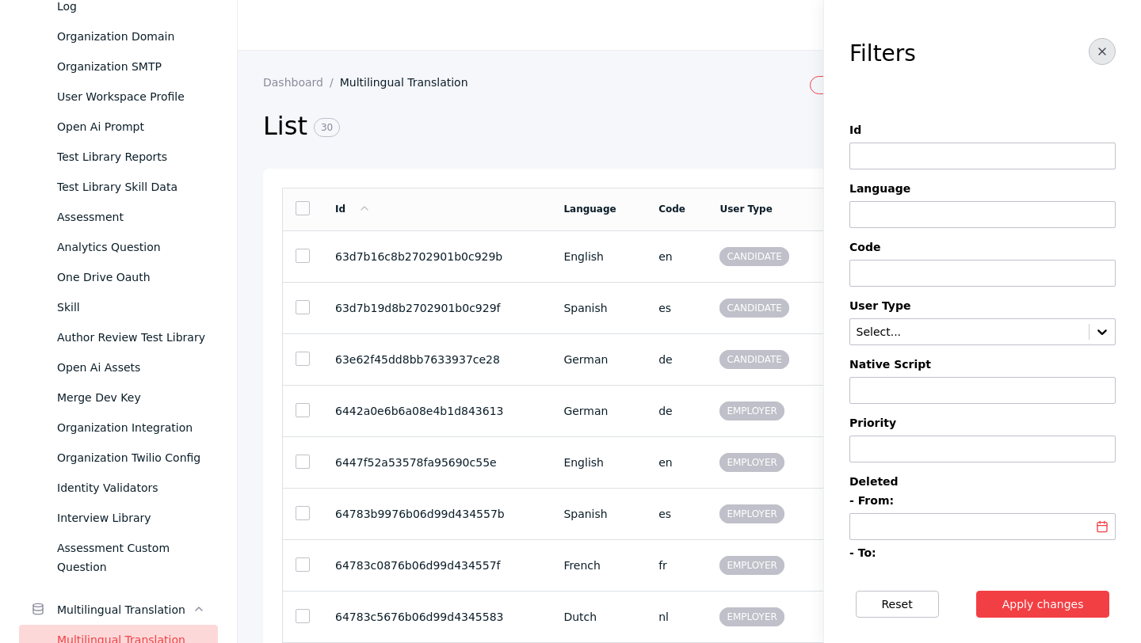
click at [1099, 59] on button "button" at bounding box center [1102, 51] width 27 height 27
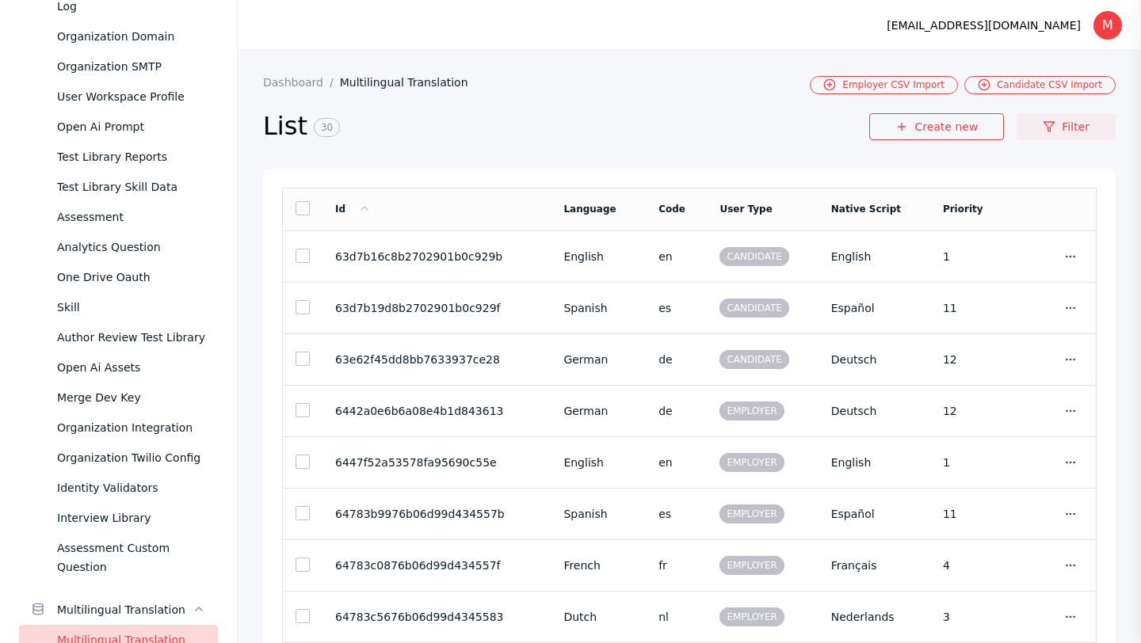
click at [1062, 129] on link "Filter" at bounding box center [1066, 126] width 99 height 27
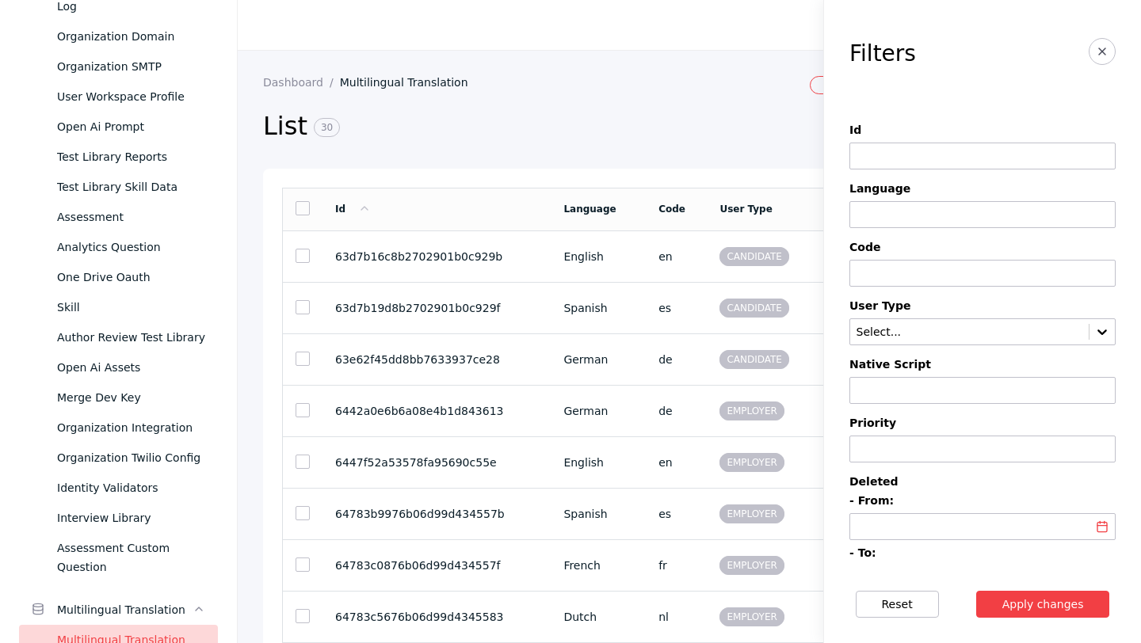
click at [898, 269] on input at bounding box center [982, 273] width 266 height 27
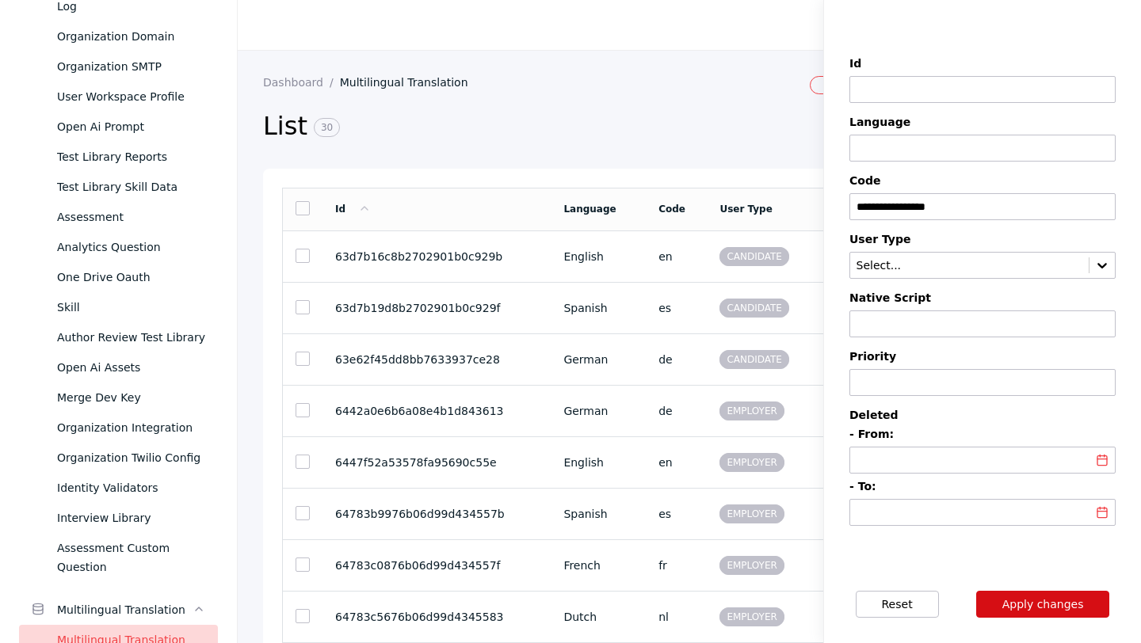
type input "**********"
click at [1064, 608] on button "Apply changes" at bounding box center [1043, 604] width 134 height 27
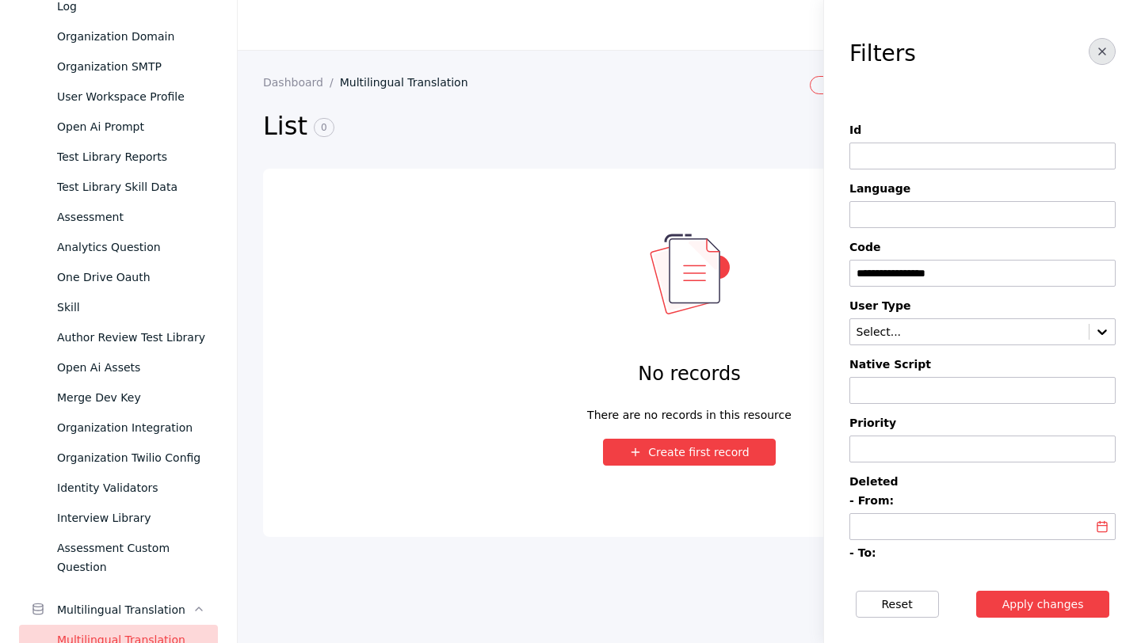
click at [1097, 56] on icon "button" at bounding box center [1102, 51] width 13 height 13
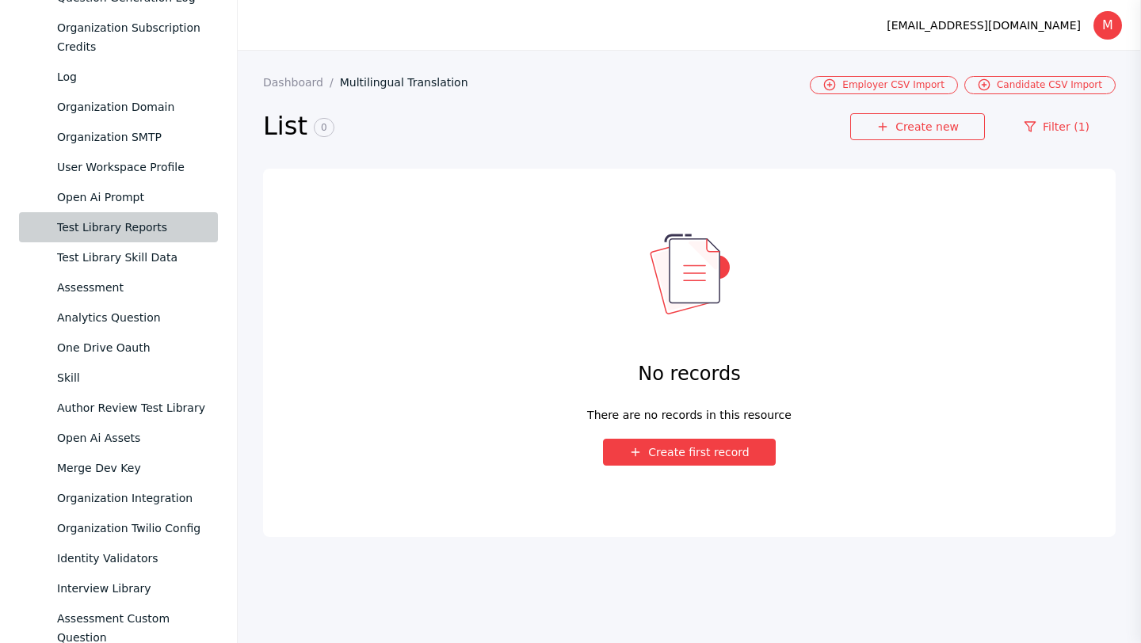
scroll to position [627, 0]
